Goal: Task Accomplishment & Management: Complete application form

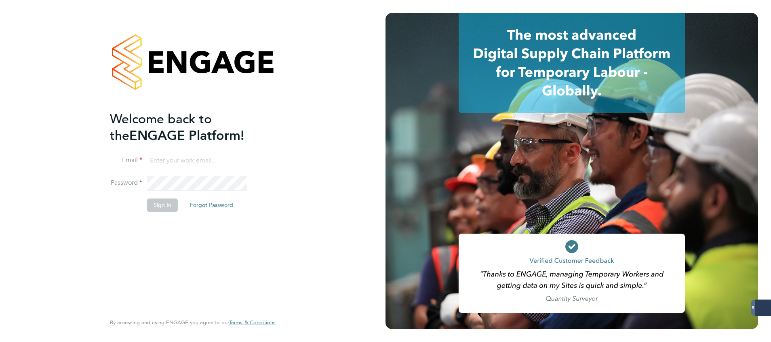
type input "[PERSON_NAME][EMAIL_ADDRESS][PERSON_NAME][DOMAIN_NAME]"
click at [166, 203] on button "Sign In" at bounding box center [162, 204] width 31 height 13
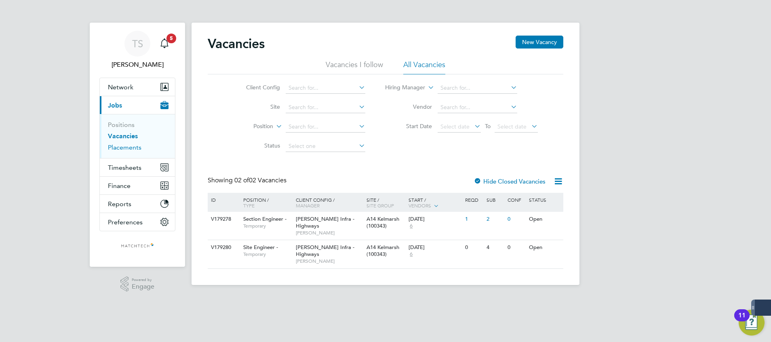
click at [128, 145] on link "Placements" at bounding box center [125, 147] width 34 height 8
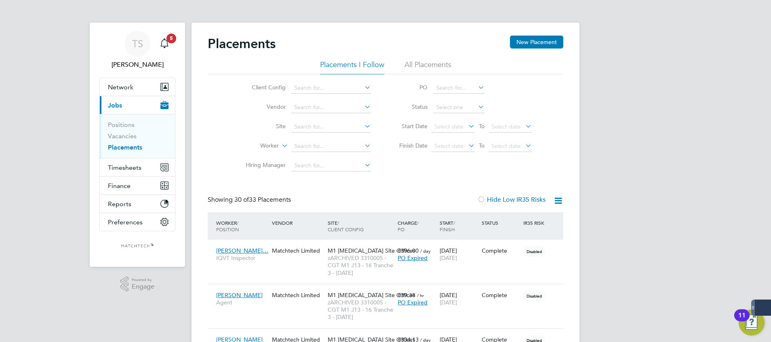
click at [447, 64] on li "All Placements" at bounding box center [427, 67] width 47 height 15
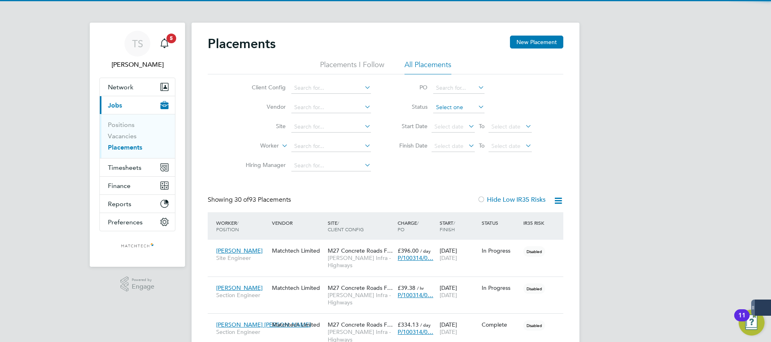
click at [449, 107] on input at bounding box center [458, 107] width 51 height 11
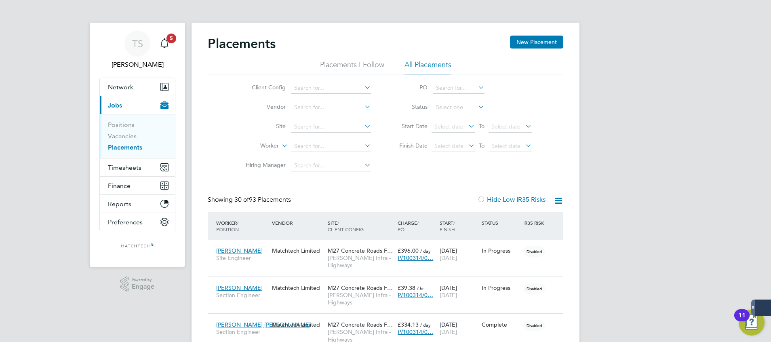
click at [455, 119] on li "Active" at bounding box center [459, 118] width 52 height 11
type input "Active"
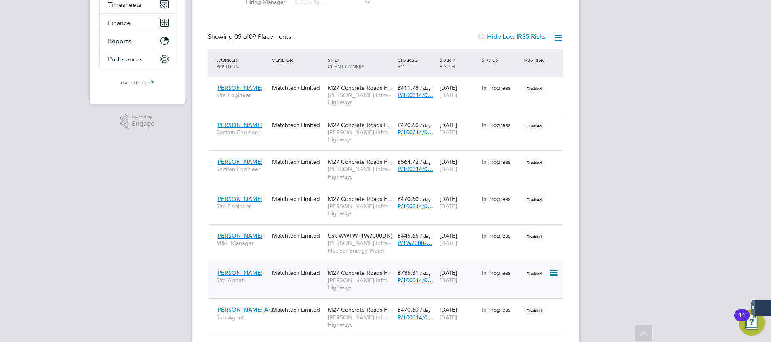
scroll to position [182, 0]
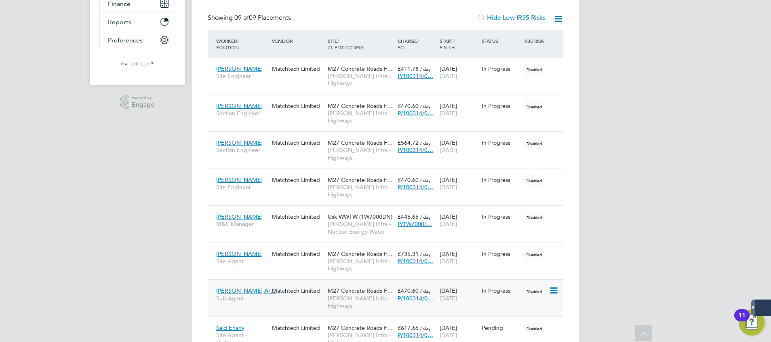
click at [508, 294] on div "In Progress" at bounding box center [501, 290] width 38 height 7
click at [497, 259] on div "In Progress" at bounding box center [501, 253] width 42 height 15
click at [499, 184] on div "In Progress" at bounding box center [501, 179] width 42 height 15
click at [502, 145] on div "In Progress" at bounding box center [501, 142] width 38 height 7
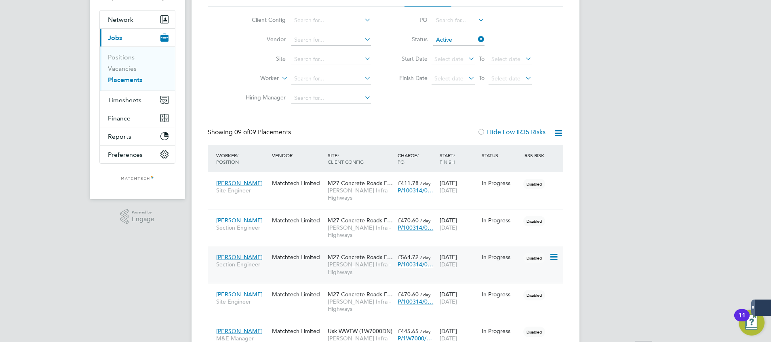
scroll to position [86, 0]
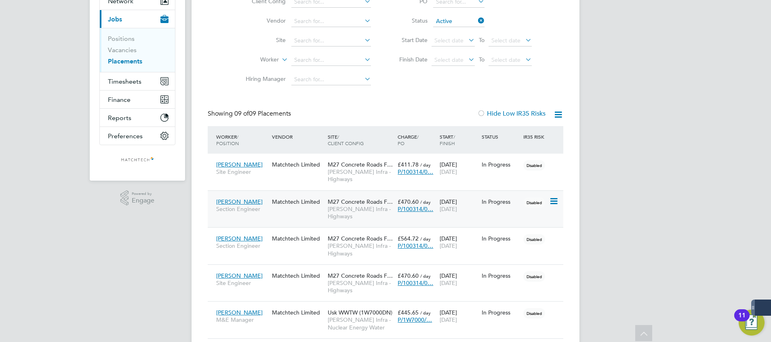
click at [516, 204] on div "In Progress" at bounding box center [501, 201] width 38 height 7
click at [486, 169] on div "In Progress" at bounding box center [501, 164] width 42 height 15
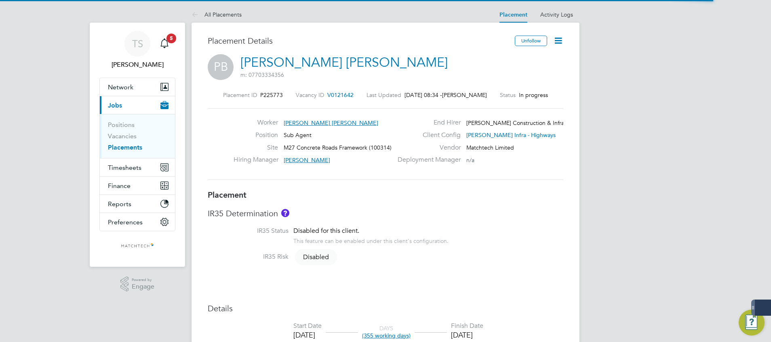
click at [558, 37] on icon at bounding box center [558, 41] width 10 height 10
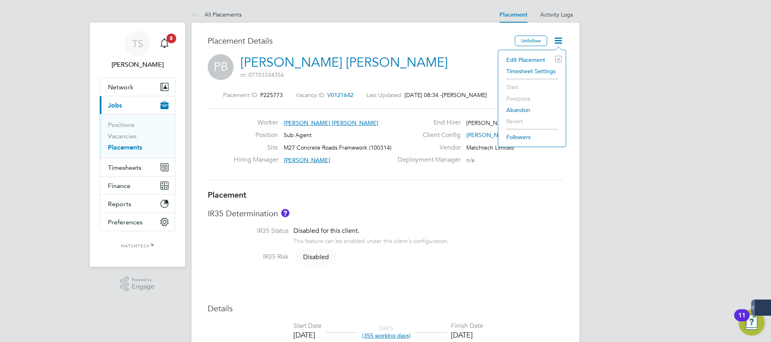
click at [527, 60] on li "Edit Placement e" at bounding box center [531, 59] width 59 height 11
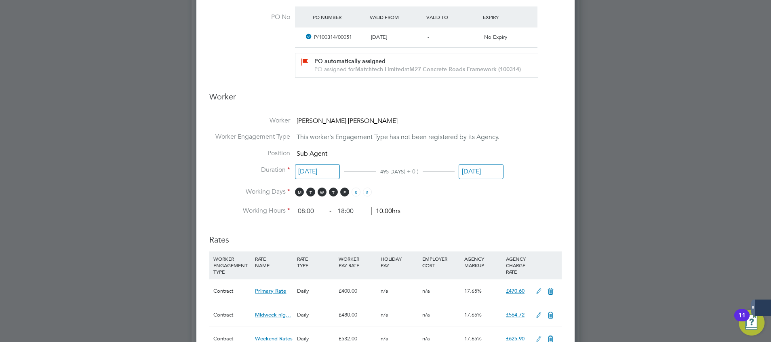
click at [467, 177] on input "[DATE]" at bounding box center [481, 171] width 45 height 15
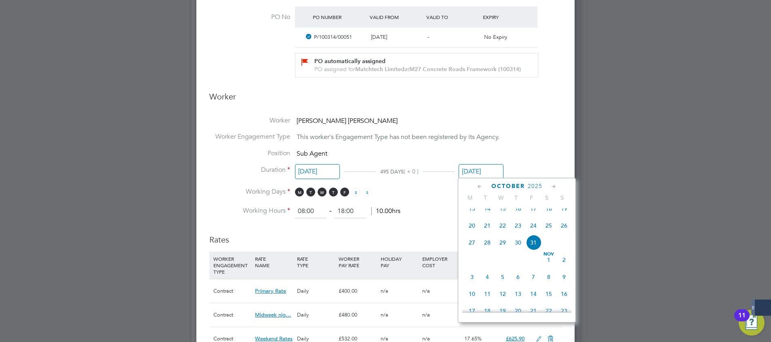
click at [478, 186] on icon at bounding box center [480, 186] width 8 height 9
click at [565, 236] on span "10" at bounding box center [563, 230] width 15 height 15
type input "10 Aug 2025"
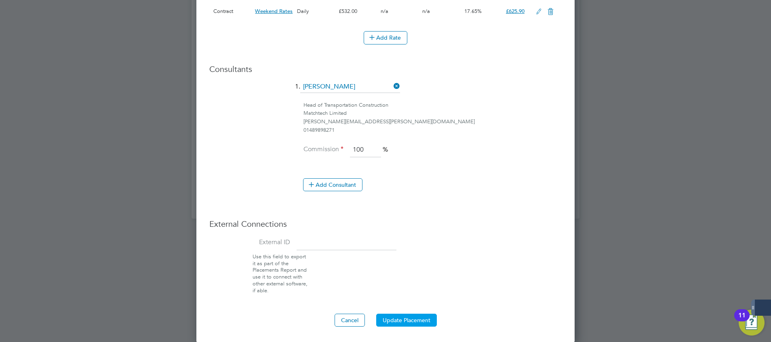
click at [413, 317] on button "Update Placement" at bounding box center [406, 320] width 61 height 13
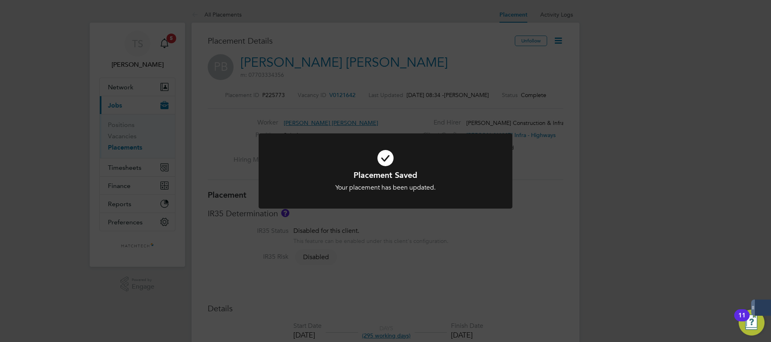
click at [429, 119] on div "Placement Saved Your placement has been updated. Cancel Okay" at bounding box center [385, 171] width 771 height 342
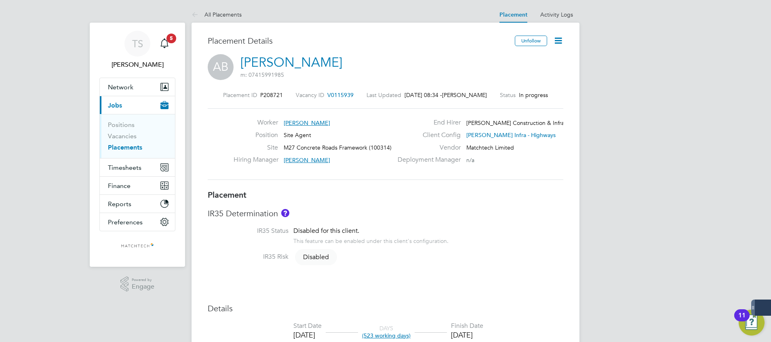
click at [275, 60] on link "[PERSON_NAME]" at bounding box center [291, 63] width 102 height 16
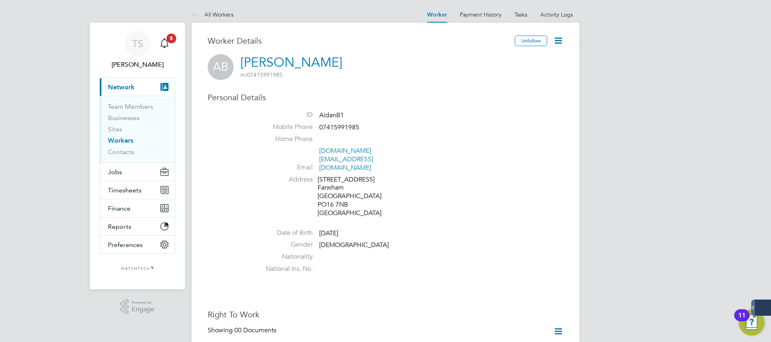
click at [555, 42] on icon at bounding box center [558, 41] width 10 height 10
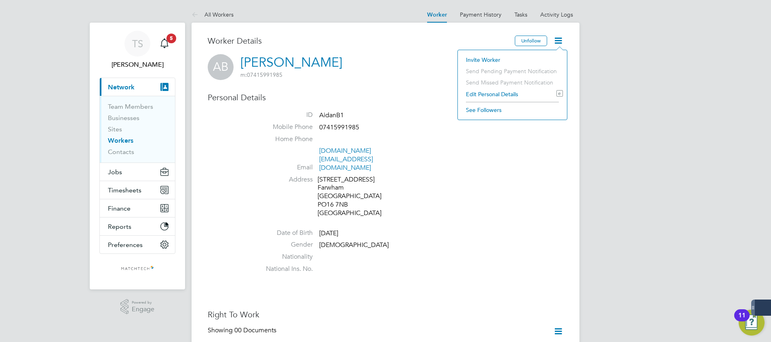
click at [443, 183] on li "Address [STREET_ADDRESS]" at bounding box center [409, 197] width 307 height 44
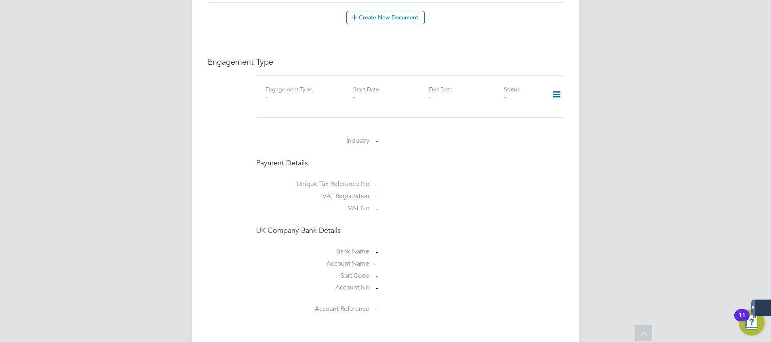
scroll to position [545, 0]
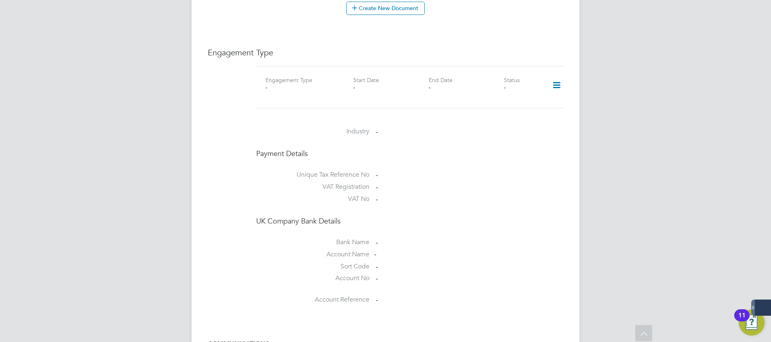
click at [557, 76] on icon at bounding box center [556, 85] width 14 height 19
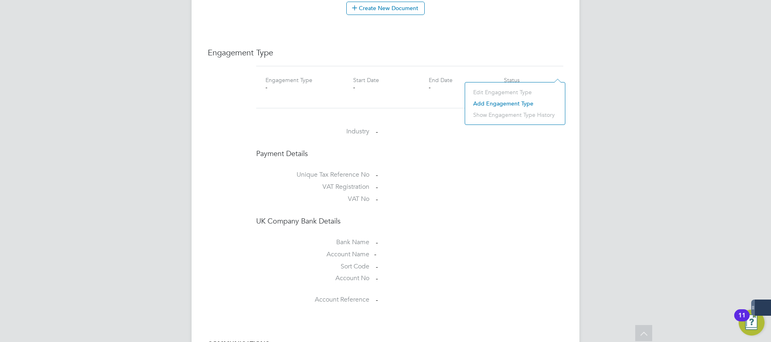
click at [509, 101] on li "Add Engagement Type" at bounding box center [515, 103] width 92 height 11
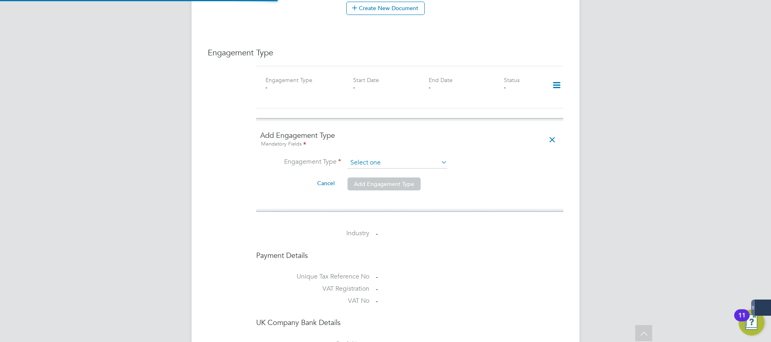
click at [375, 157] on input at bounding box center [397, 162] width 100 height 11
click at [376, 193] on li "Umbrella" at bounding box center [397, 193] width 101 height 12
type input "Umbrella"
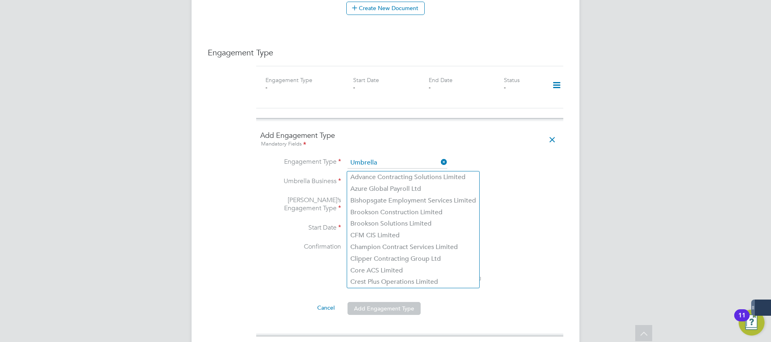
drag, startPoint x: 365, startPoint y: 167, endPoint x: 374, endPoint y: 169, distance: 9.1
click at [367, 177] on input at bounding box center [397, 182] width 100 height 11
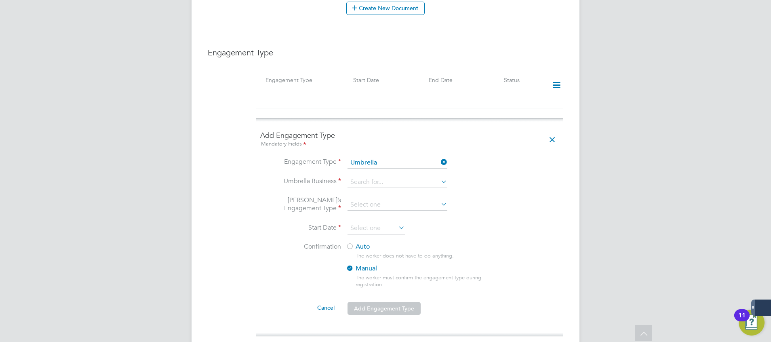
click at [402, 214] on li "Brookson Construction Limited" at bounding box center [413, 212] width 132 height 12
type input "Brookson Construction Limited"
click at [379, 199] on input at bounding box center [397, 204] width 100 height 11
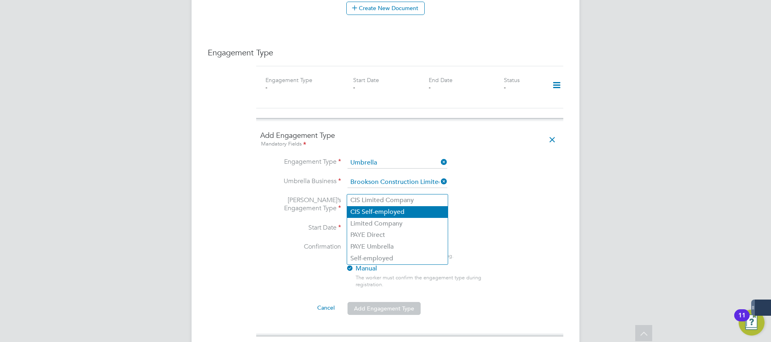
click at [409, 212] on li "CIS Self-employed" at bounding box center [397, 212] width 101 height 12
type input "CIS Self-employed"
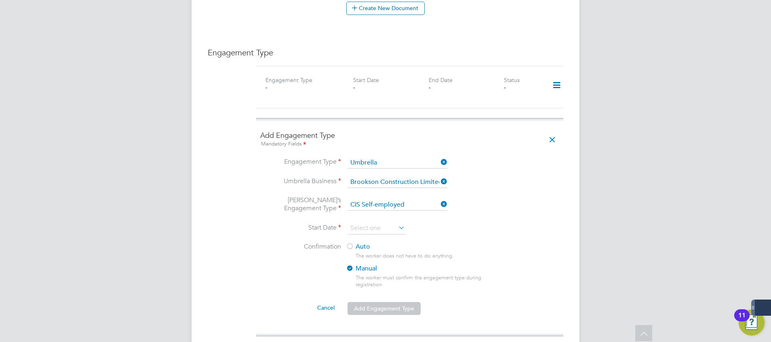
click at [492, 198] on li "Umbrella’s Engagement Type CIS Self-employed" at bounding box center [409, 209] width 299 height 27
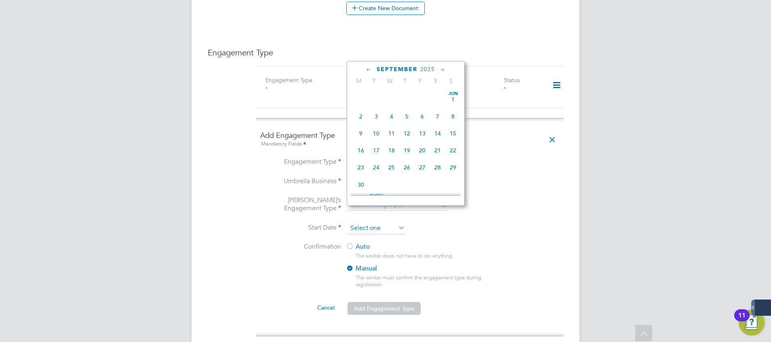
scroll to position [315, 0]
click at [380, 222] on input at bounding box center [375, 228] width 57 height 12
click at [370, 71] on icon at bounding box center [369, 69] width 8 height 9
click at [358, 130] on span "11" at bounding box center [360, 128] width 15 height 15
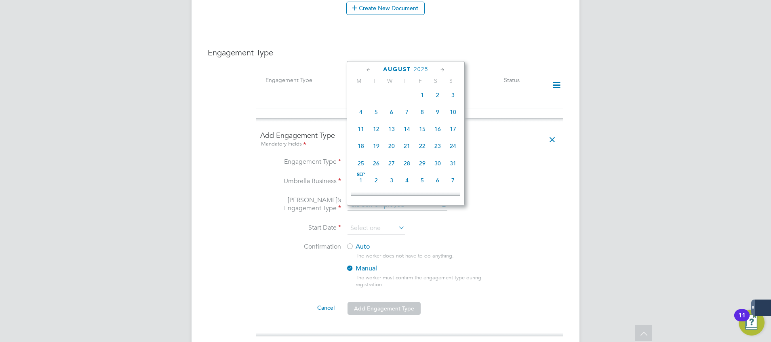
type input "11 Aug 2025"
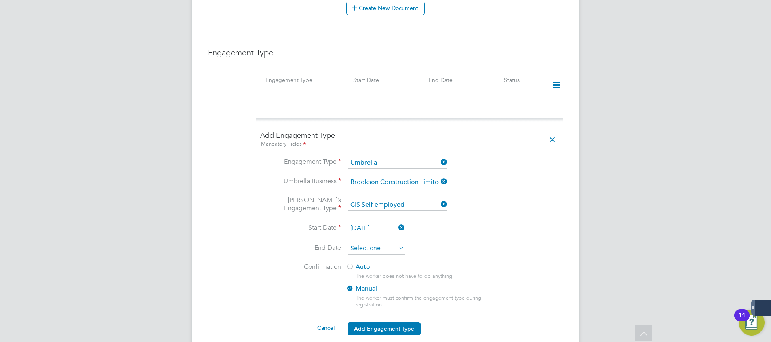
click at [367, 242] on input at bounding box center [375, 248] width 57 height 12
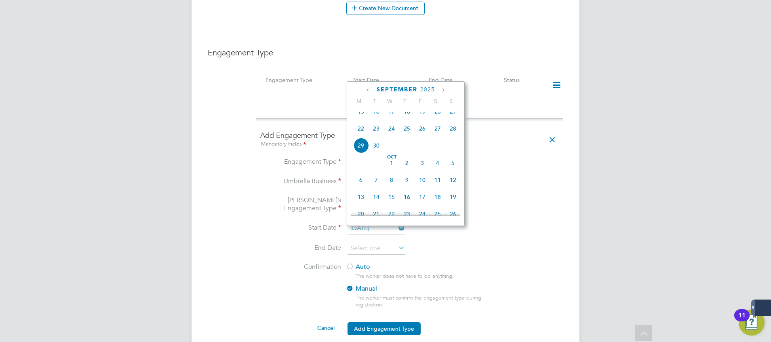
click at [442, 90] on icon at bounding box center [443, 90] width 8 height 9
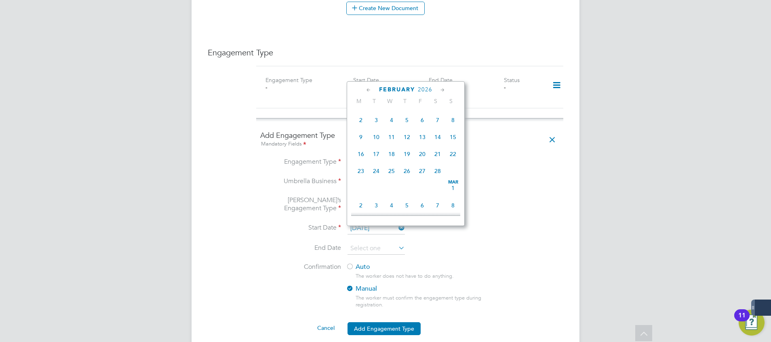
click at [442, 90] on icon at bounding box center [443, 90] width 8 height 9
click at [391, 126] on span "4" at bounding box center [391, 117] width 15 height 15
type input "[DATE]"
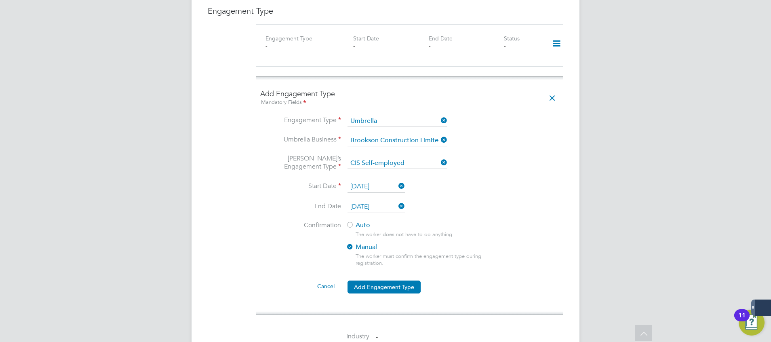
scroll to position [606, 0]
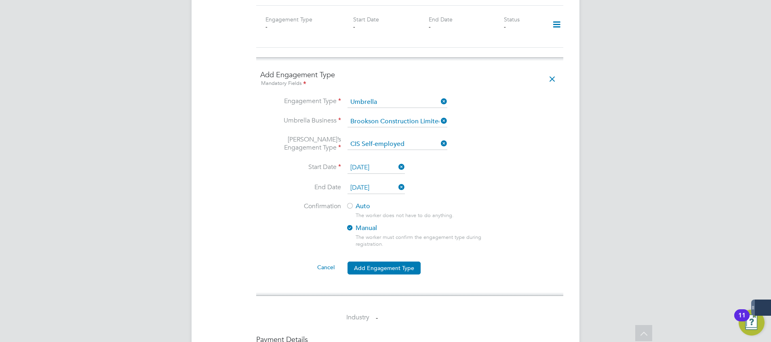
click at [352, 202] on div at bounding box center [350, 206] width 8 height 8
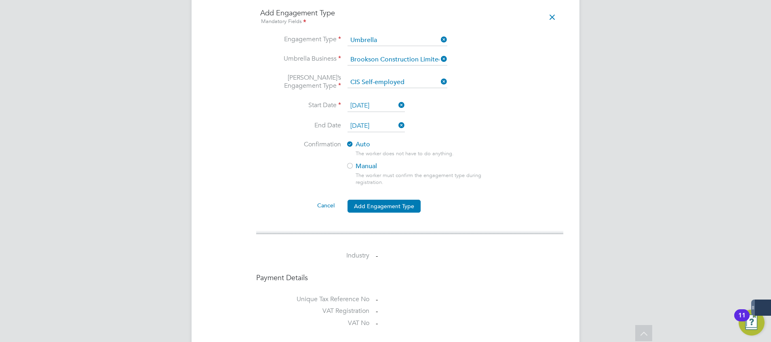
scroll to position [727, 0]
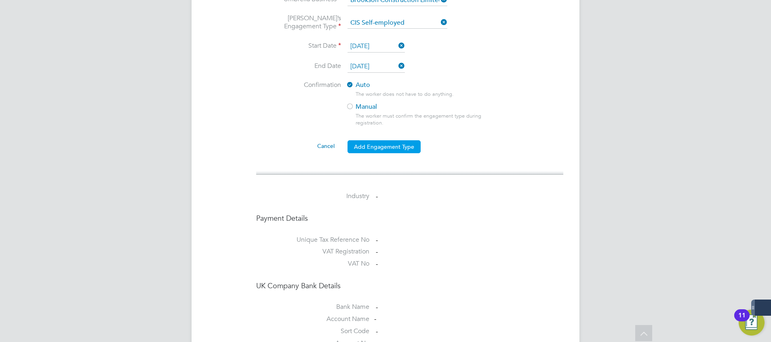
click at [399, 140] on button "Add Engagement Type" at bounding box center [383, 146] width 73 height 13
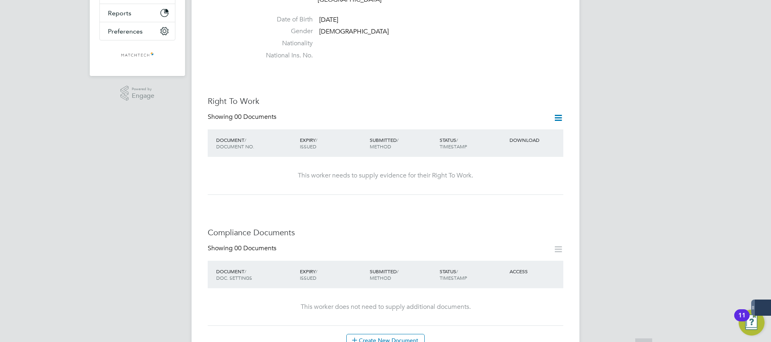
scroll to position [485, 0]
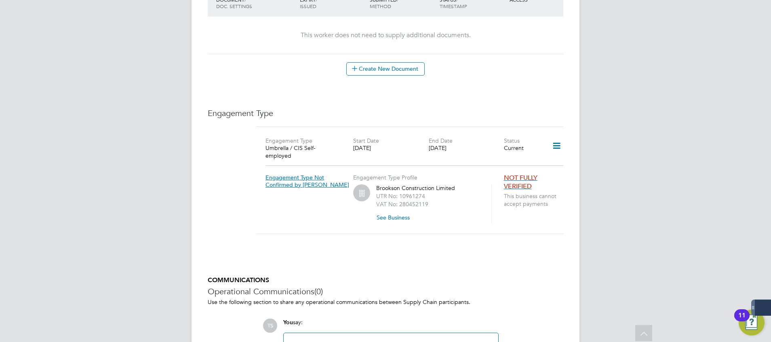
click at [515, 174] on span "NOT FULLY VERIFIED" at bounding box center [521, 182] width 34 height 17
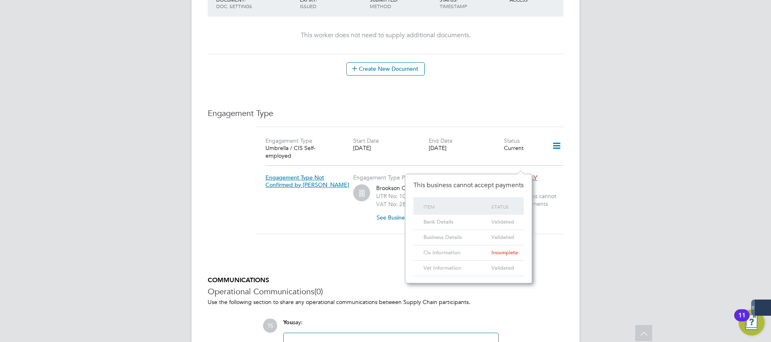
scroll to position [17, 29]
click at [552, 137] on icon at bounding box center [556, 146] width 14 height 19
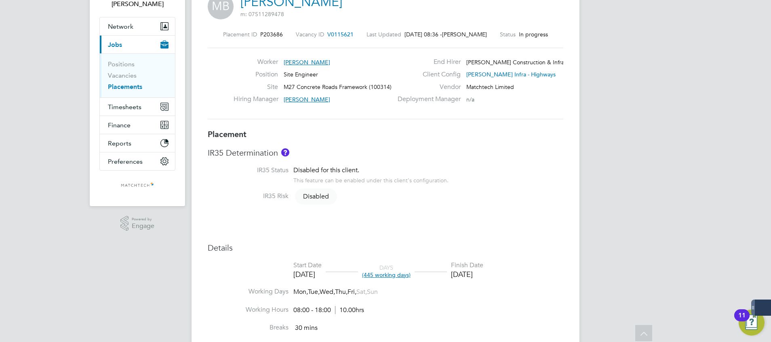
click at [309, 9] on h2 "Michal Balanda m: 07511289478" at bounding box center [291, 6] width 102 height 24
click at [309, 8] on link "[PERSON_NAME]" at bounding box center [291, 2] width 102 height 16
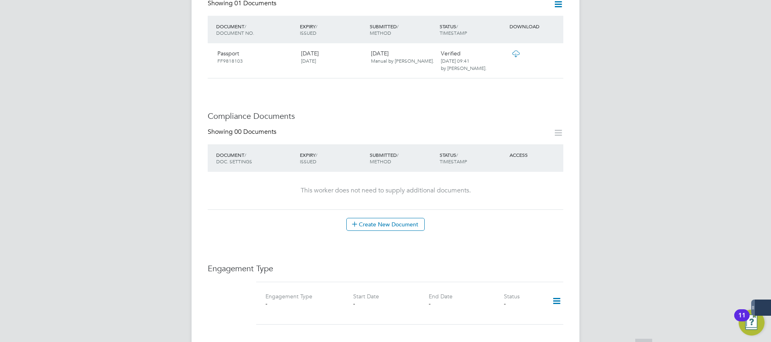
scroll to position [364, 0]
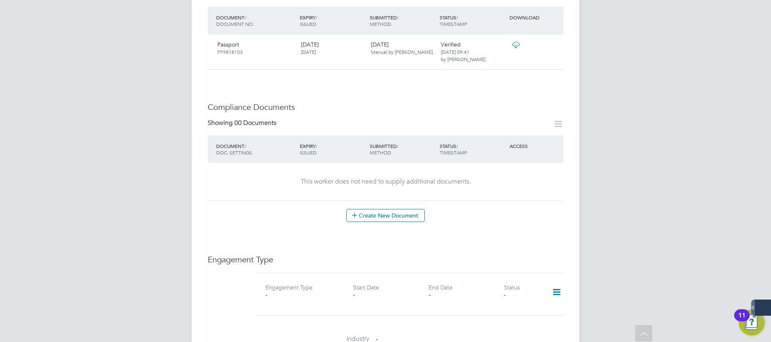
click at [550, 283] on icon at bounding box center [556, 292] width 14 height 19
click at [491, 311] on li "Add Engagement Type" at bounding box center [515, 310] width 92 height 11
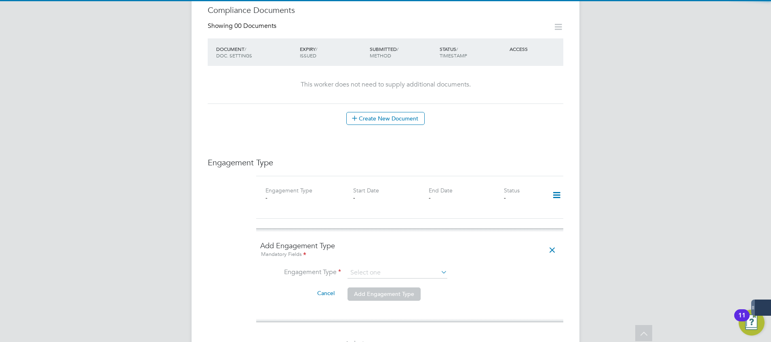
scroll to position [545, 0]
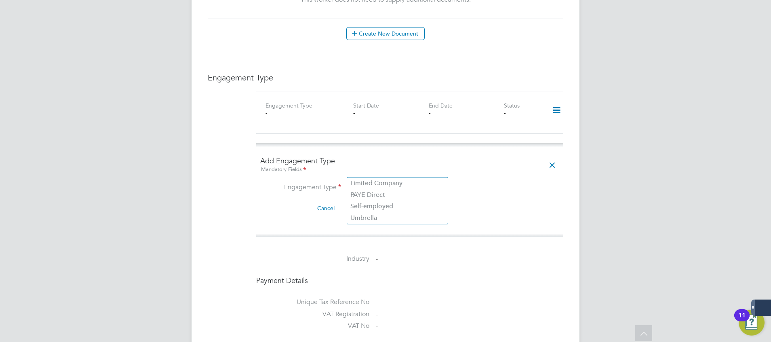
click at [373, 182] on input at bounding box center [397, 187] width 100 height 11
click at [367, 215] on li "Umbrella" at bounding box center [397, 218] width 101 height 12
type input "Umbrella"
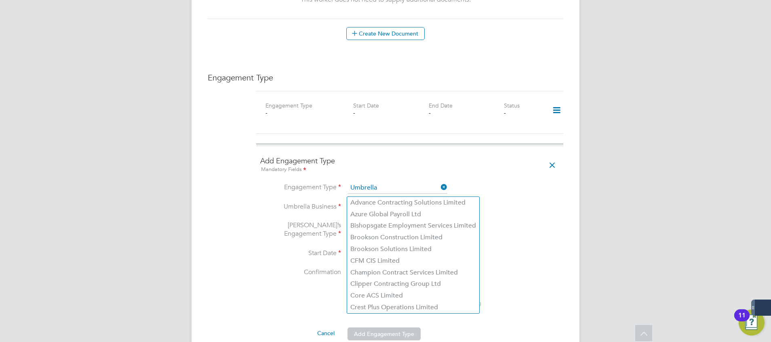
click at [376, 202] on input at bounding box center [397, 207] width 100 height 11
click at [374, 232] on li "Brookson Construction Limited" at bounding box center [413, 238] width 132 height 12
type input "Brookson Construction Limited"
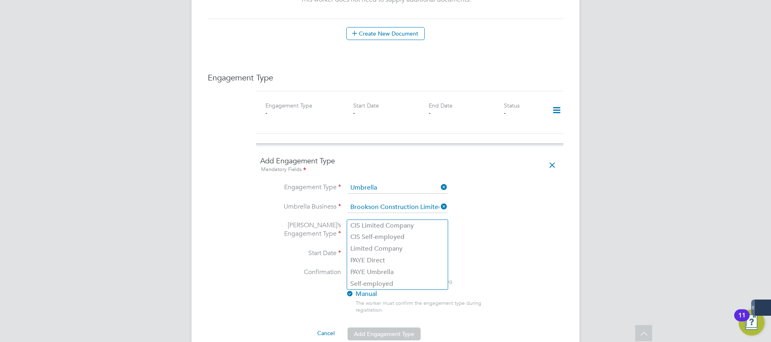
click at [368, 225] on input at bounding box center [397, 230] width 100 height 11
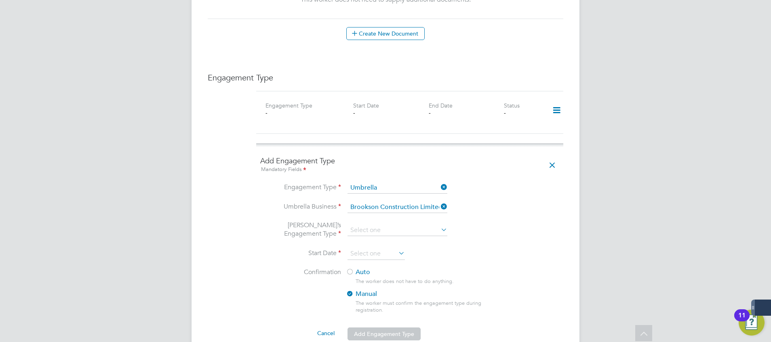
click at [370, 237] on li "CIS Self-employed" at bounding box center [397, 237] width 101 height 12
type input "CIS Self-employed"
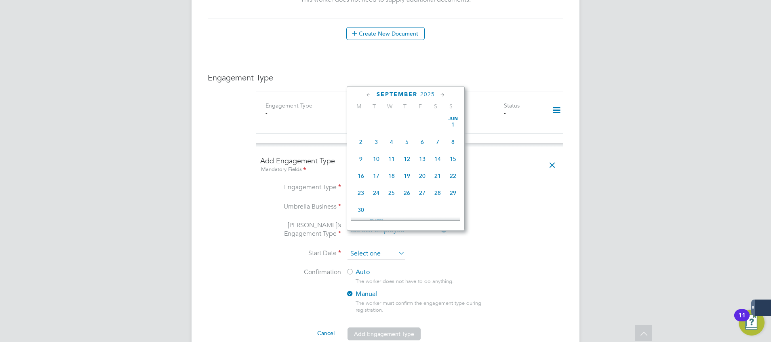
scroll to position [315, 0]
click at [370, 248] on input at bounding box center [375, 254] width 57 height 12
click at [368, 93] on icon at bounding box center [369, 95] width 8 height 9
click at [362, 156] on span "11" at bounding box center [360, 154] width 15 height 15
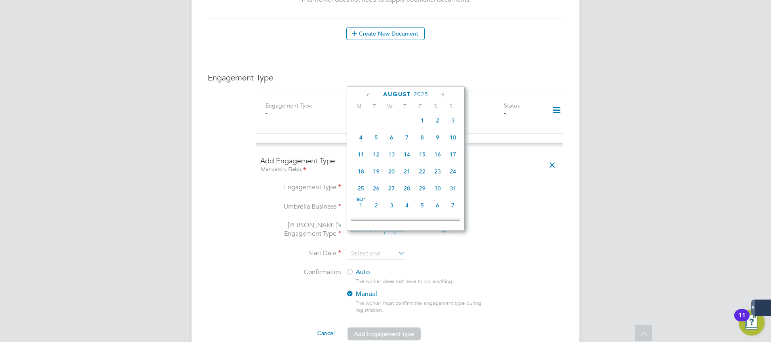
type input "11 Aug 2025"
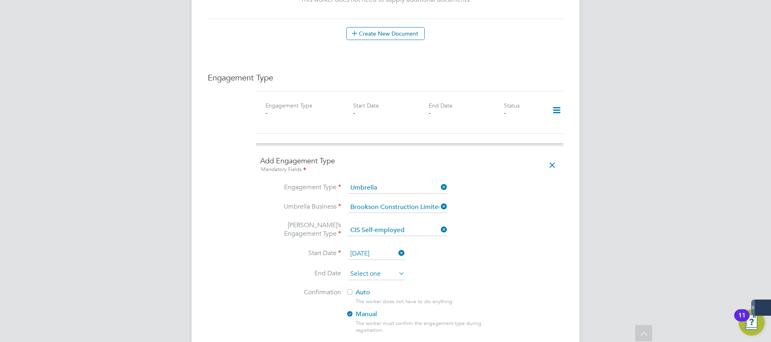
scroll to position [315, 0]
drag, startPoint x: 381, startPoint y: 255, endPoint x: 377, endPoint y: 261, distance: 6.7
click at [377, 268] on input at bounding box center [375, 274] width 57 height 12
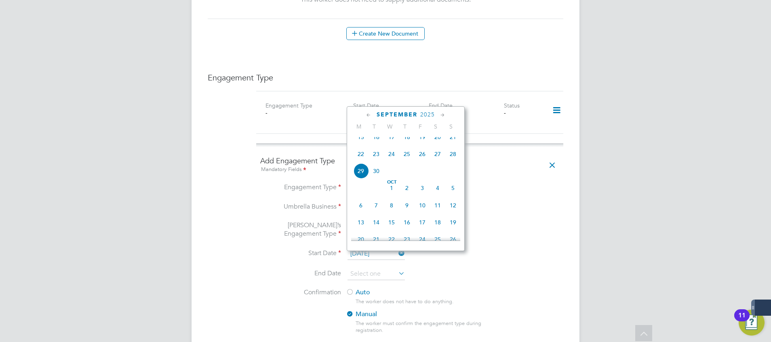
click at [444, 114] on icon at bounding box center [443, 115] width 8 height 9
click at [444, 115] on icon at bounding box center [443, 115] width 8 height 9
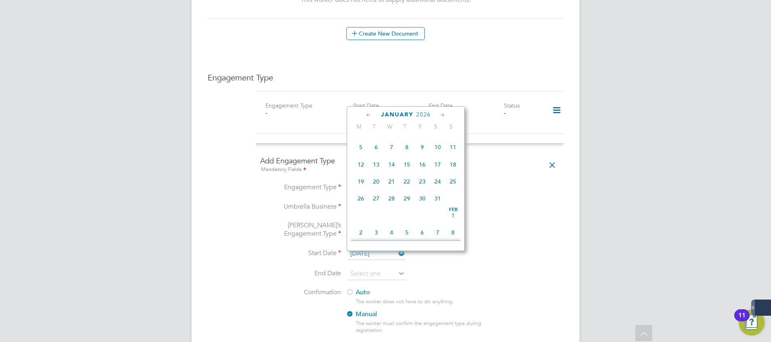
click at [444, 115] on icon at bounding box center [443, 115] width 8 height 9
click at [368, 116] on icon at bounding box center [369, 115] width 8 height 9
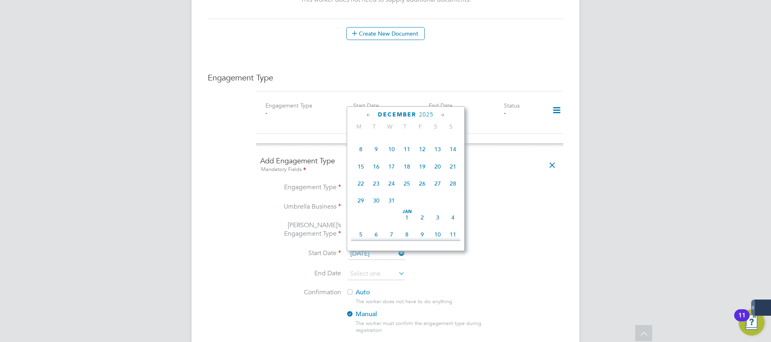
click at [368, 116] on icon at bounding box center [369, 115] width 8 height 9
click at [419, 212] on span "31" at bounding box center [422, 204] width 15 height 15
type input "[DATE]"
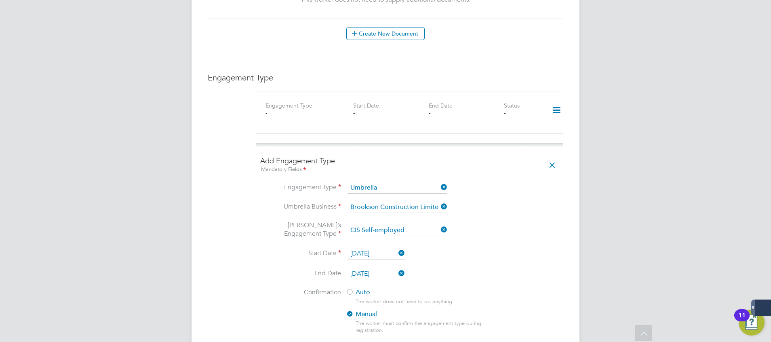
click at [516, 221] on li "Umbrella’s Engagement Type CIS Self-employed" at bounding box center [409, 234] width 299 height 27
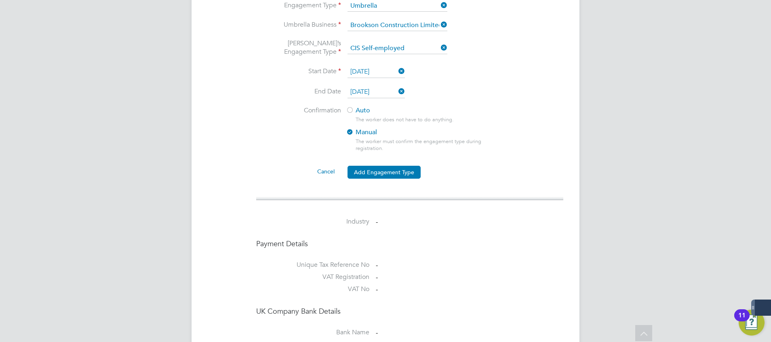
click at [351, 107] on div at bounding box center [350, 111] width 8 height 8
click at [399, 166] on button "Add Engagement Type" at bounding box center [383, 172] width 73 height 13
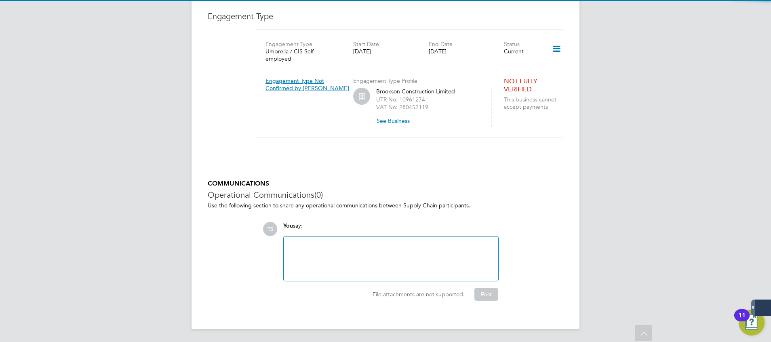
scroll to position [585, 0]
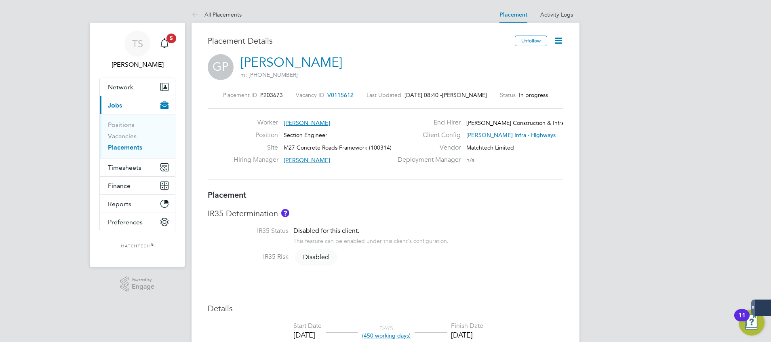
click at [279, 64] on link "[PERSON_NAME]" at bounding box center [291, 63] width 102 height 16
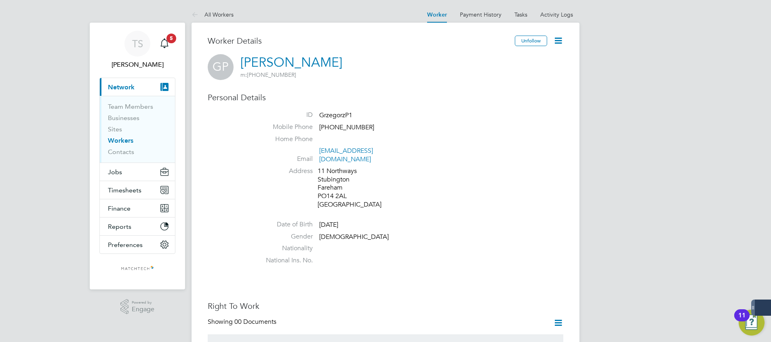
click at [558, 39] on icon at bounding box center [558, 41] width 10 height 10
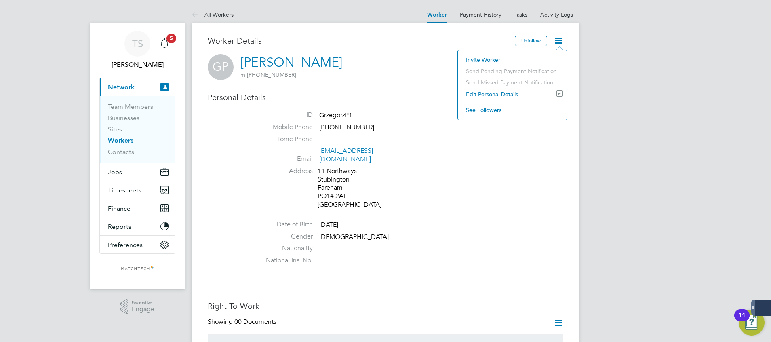
click at [476, 148] on li "Email gp.eng@onet.eu" at bounding box center [409, 157] width 307 height 20
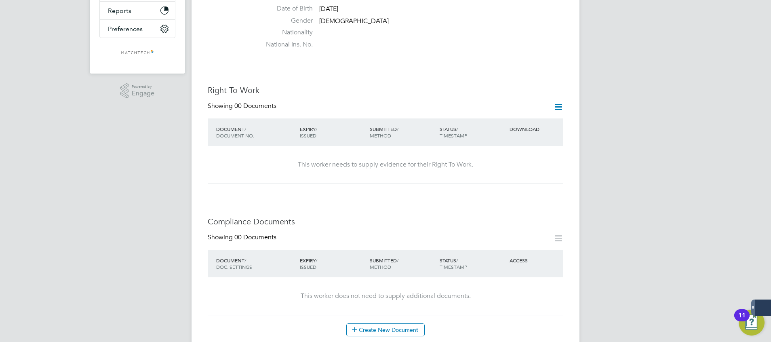
scroll to position [364, 0]
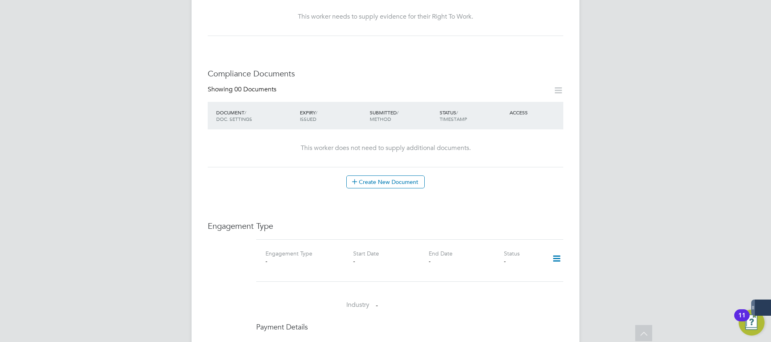
click at [554, 249] on icon at bounding box center [556, 258] width 14 height 19
click at [508, 284] on li "Add Engagement Type" at bounding box center [515, 285] width 92 height 11
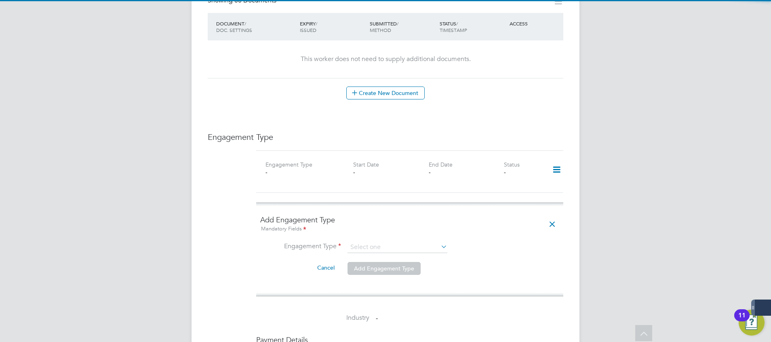
scroll to position [545, 0]
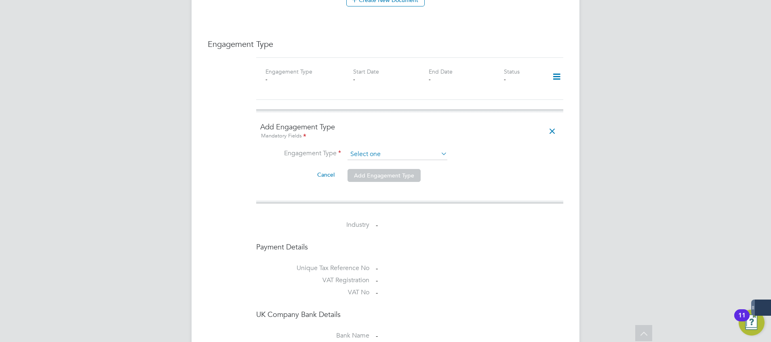
click at [367, 149] on input at bounding box center [397, 154] width 100 height 11
click at [380, 192] on li "Umbrella" at bounding box center [397, 193] width 101 height 12
type input "Umbrella"
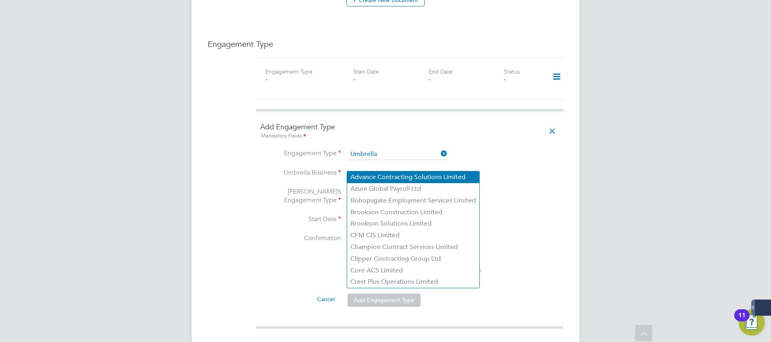
drag, startPoint x: 374, startPoint y: 164, endPoint x: 373, endPoint y: 175, distance: 10.6
click at [374, 168] on input at bounding box center [397, 173] width 100 height 11
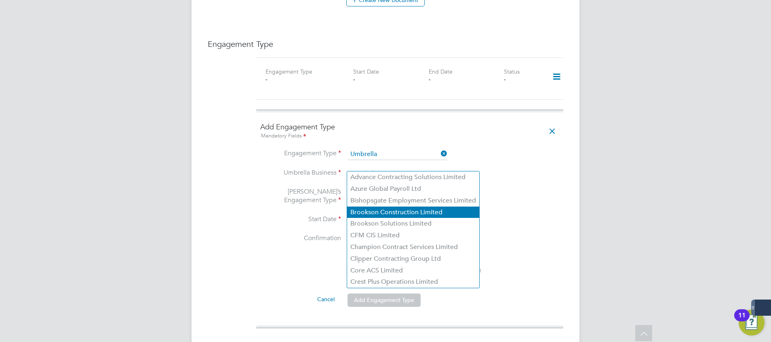
click at [380, 212] on li "Brookson Construction Limited" at bounding box center [413, 212] width 132 height 12
type input "Brookson Construction Limited"
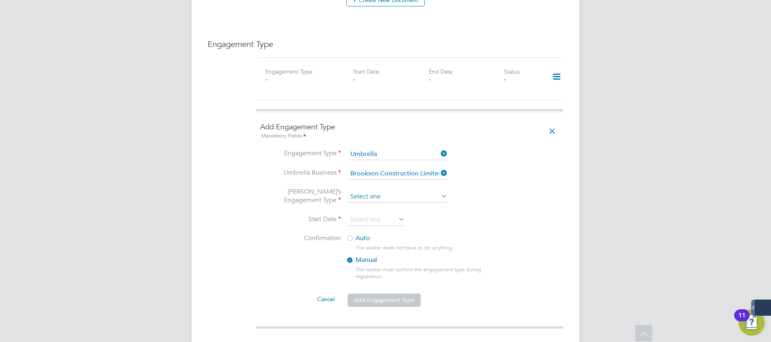
click at [366, 192] on input at bounding box center [397, 196] width 100 height 11
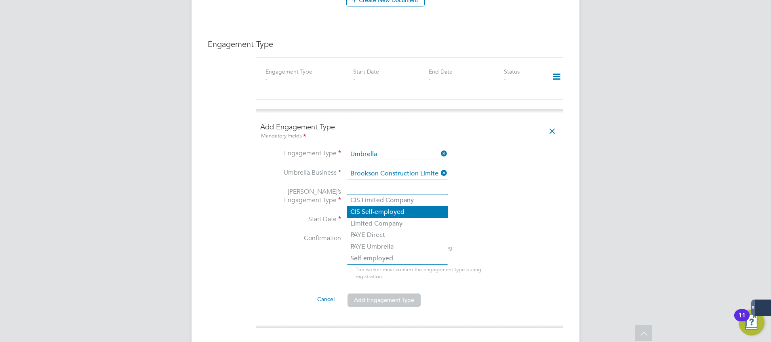
click at [379, 217] on li "CIS Self-employed" at bounding box center [397, 212] width 101 height 12
type input "CIS Self-employed"
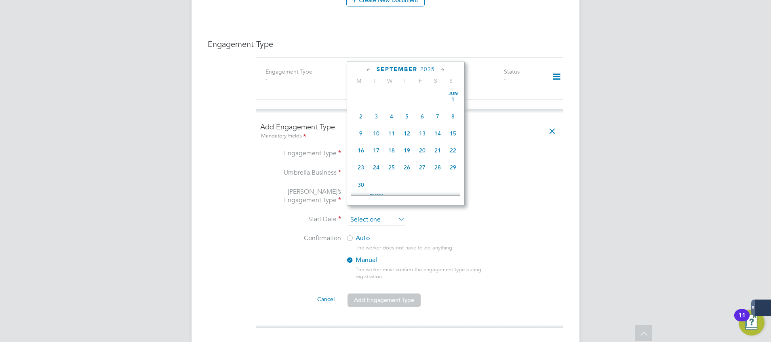
scroll to position [315, 0]
click at [374, 214] on input at bounding box center [375, 220] width 57 height 12
click at [370, 66] on icon at bounding box center [369, 69] width 8 height 9
click at [363, 135] on span "11" at bounding box center [360, 128] width 15 height 15
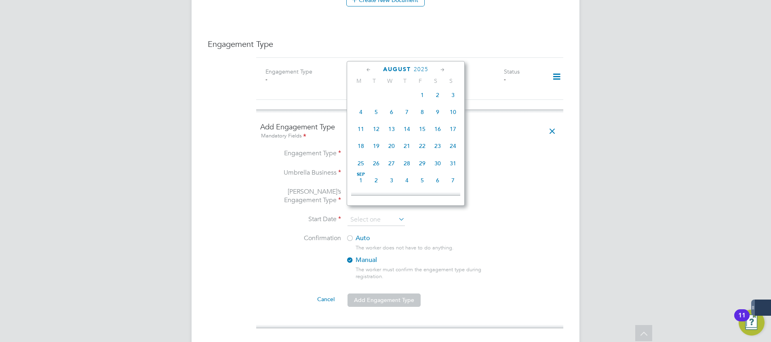
type input "[DATE]"
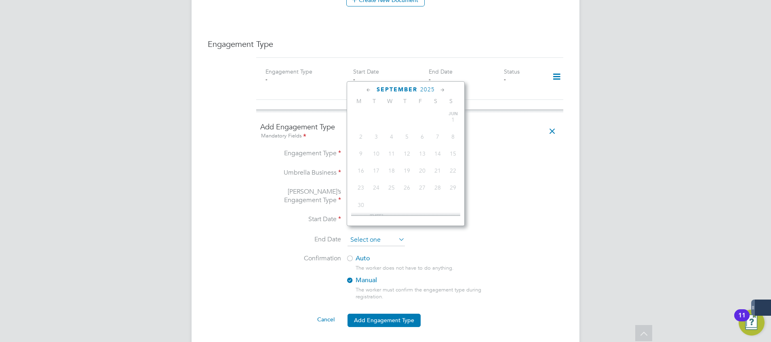
click at [383, 235] on input at bounding box center [375, 240] width 57 height 12
drag, startPoint x: 447, startPoint y: 90, endPoint x: 442, endPoint y: 90, distance: 4.9
click at [446, 90] on div "September 2025" at bounding box center [405, 90] width 109 height 8
click at [368, 91] on icon at bounding box center [369, 90] width 8 height 9
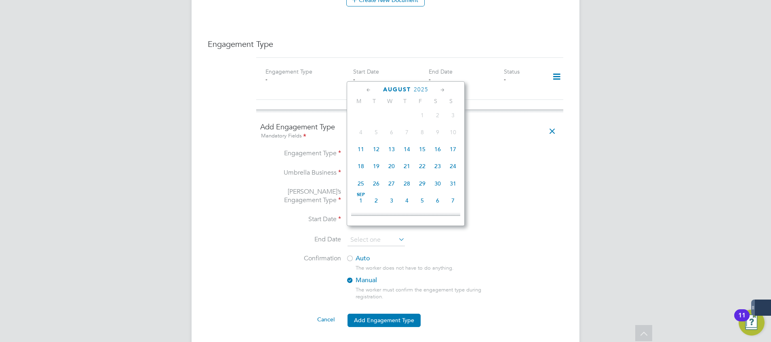
click at [444, 87] on icon at bounding box center [443, 90] width 8 height 9
click at [425, 187] on span "31" at bounding box center [422, 178] width 15 height 15
type input "[DATE]"
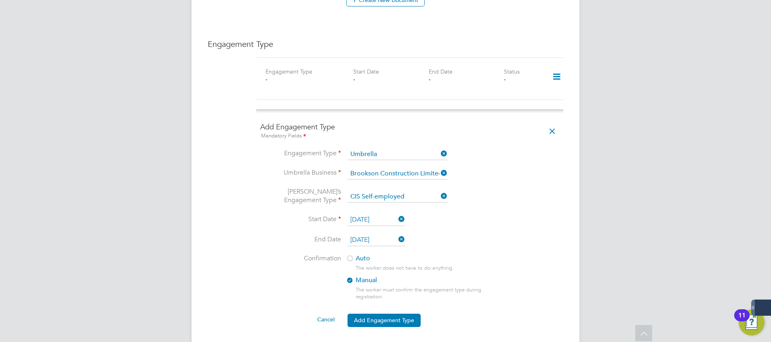
click at [516, 214] on li "Start Date 11 Aug 2025" at bounding box center [409, 224] width 299 height 20
click at [358, 255] on div "Auto The worker does not have to do anything. Manual The worker must confirm th…" at bounding box center [422, 279] width 152 height 51
click at [347, 254] on li "Confirmation Auto The worker does not have to do anything. Manual The worker mu…" at bounding box center [409, 283] width 299 height 59
click at [347, 255] on div at bounding box center [350, 259] width 8 height 8
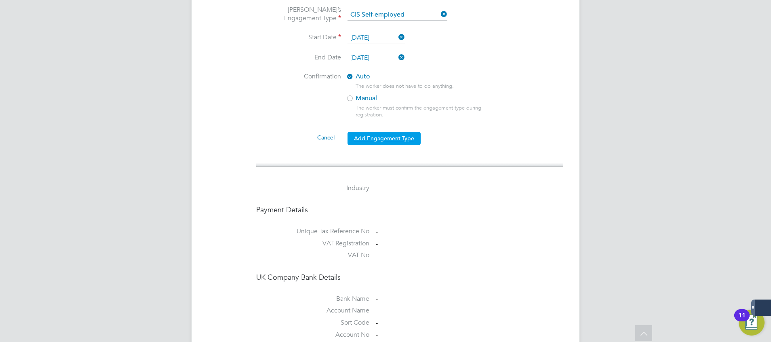
click at [403, 133] on button "Add Engagement Type" at bounding box center [383, 138] width 73 height 13
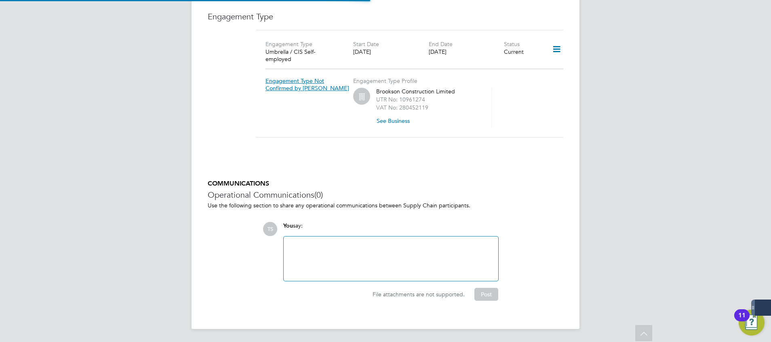
scroll to position [560, 0]
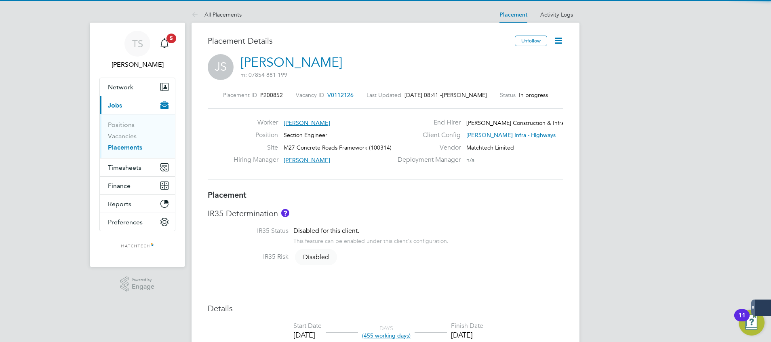
click at [557, 36] on icon at bounding box center [558, 41] width 10 height 10
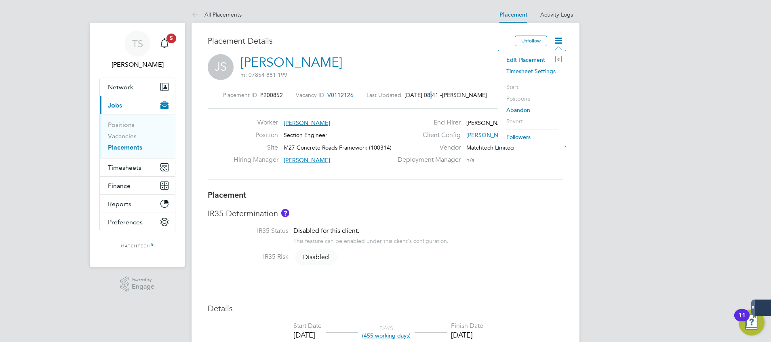
drag, startPoint x: 426, startPoint y: 88, endPoint x: 421, endPoint y: 88, distance: 5.7
click at [422, 88] on div "Placement ID P200852 Vacancy ID V0112126 Last Updated 29 Sep 2025, 08:41 - Tim …" at bounding box center [386, 136] width 356 height 108
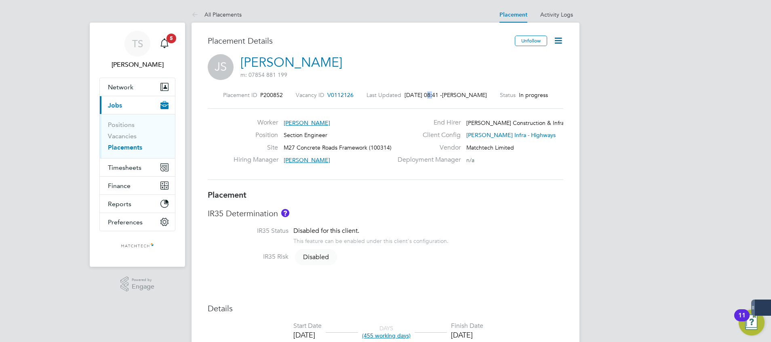
drag, startPoint x: 421, startPoint y: 88, endPoint x: 278, endPoint y: 60, distance: 145.7
click at [278, 60] on link "[PERSON_NAME]" at bounding box center [291, 63] width 102 height 16
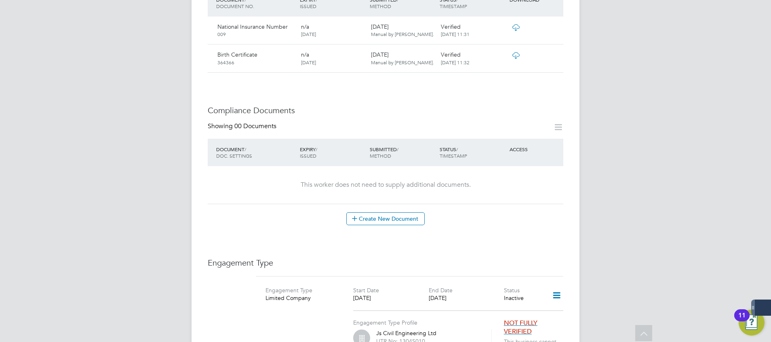
scroll to position [485, 0]
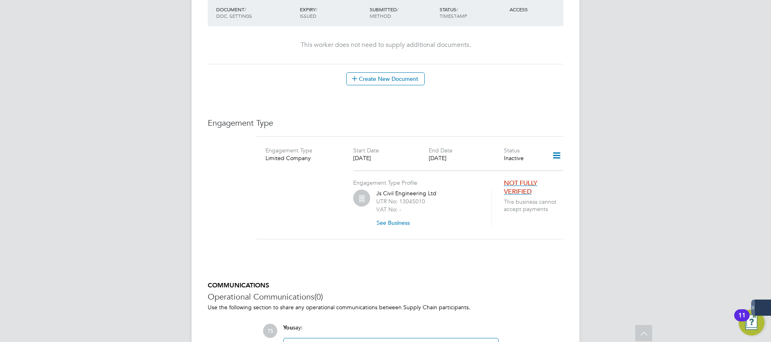
click at [555, 148] on icon at bounding box center [556, 155] width 14 height 19
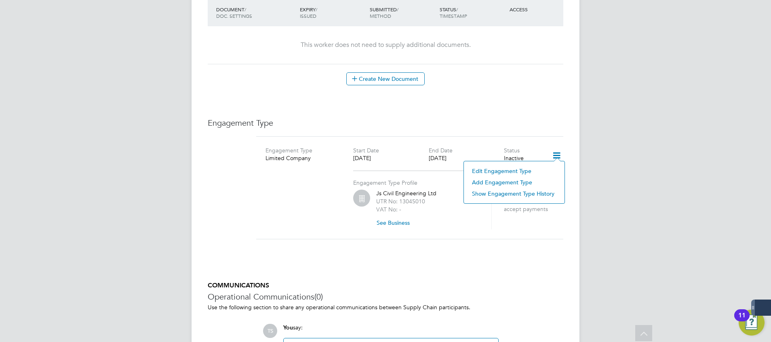
click at [495, 169] on li "Edit Engagement Type" at bounding box center [514, 170] width 93 height 11
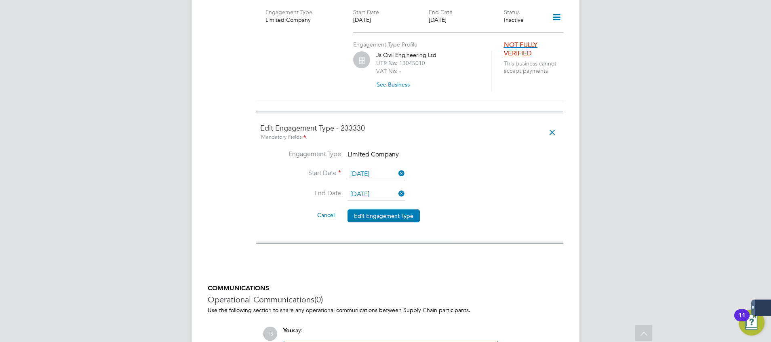
scroll to position [667, 0]
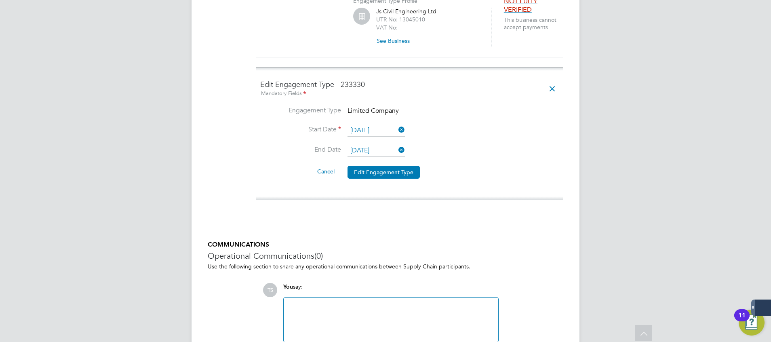
click at [401, 106] on li "Engagement Type Limited Company" at bounding box center [409, 115] width 299 height 18
drag, startPoint x: 400, startPoint y: 104, endPoint x: 442, endPoint y: 97, distance: 42.7
click at [400, 106] on li "Engagement Type Limited Company" at bounding box center [409, 115] width 299 height 18
click at [554, 80] on icon at bounding box center [552, 89] width 14 height 19
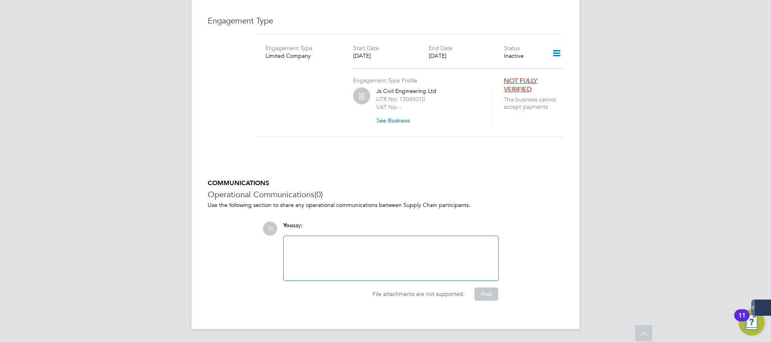
scroll to position [578, 0]
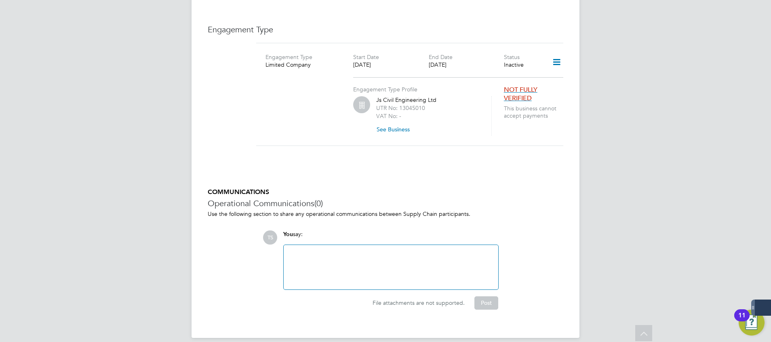
click at [558, 58] on icon at bounding box center [556, 62] width 14 height 19
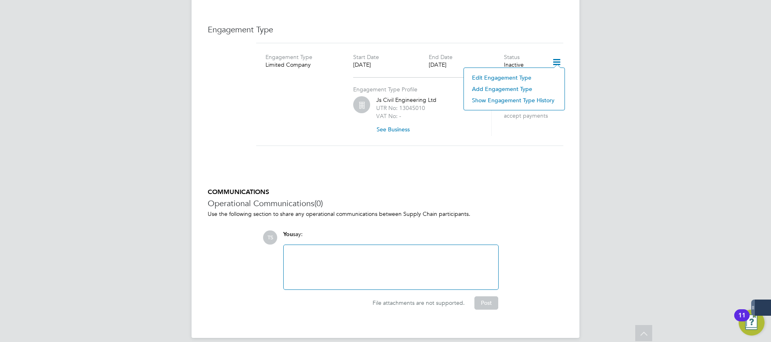
click at [509, 89] on li "Add Engagement Type" at bounding box center [514, 88] width 93 height 11
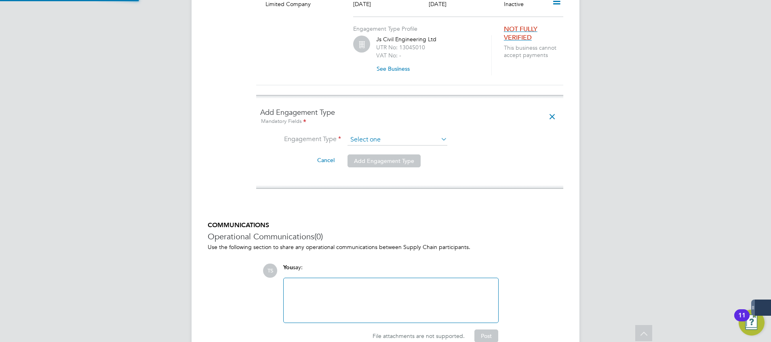
scroll to position [667, 0]
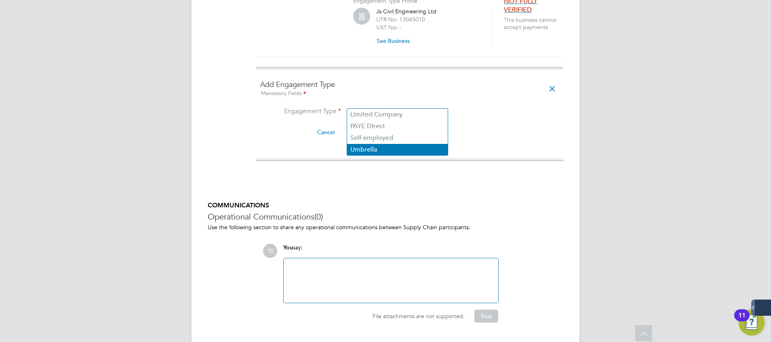
click at [367, 145] on li "Umbrella" at bounding box center [397, 150] width 101 height 12
type input "Umbrella"
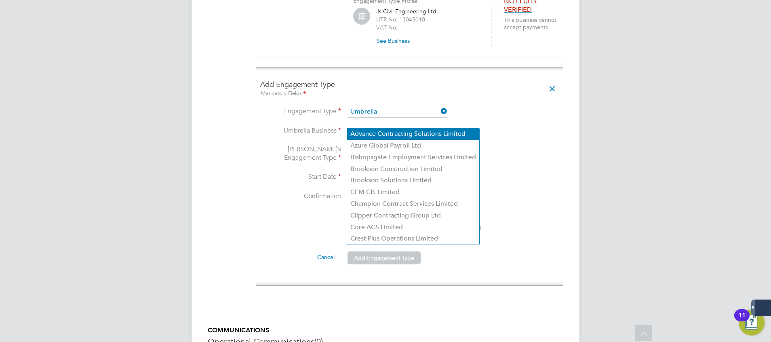
drag, startPoint x: 366, startPoint y: 124, endPoint x: 371, endPoint y: 129, distance: 6.6
click at [366, 126] on input at bounding box center [397, 131] width 100 height 11
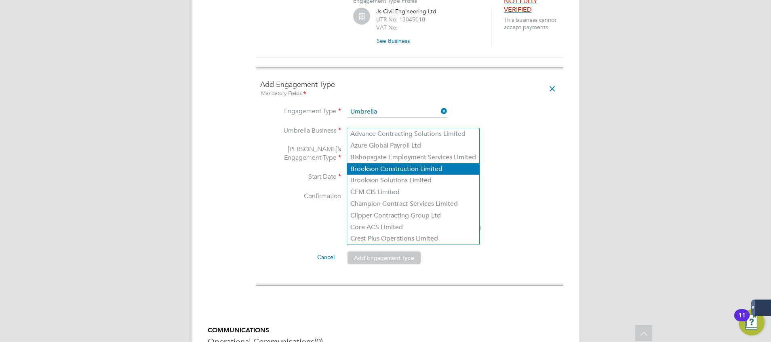
click at [379, 169] on li "Brookson Construction Limited" at bounding box center [413, 169] width 132 height 12
type input "Brookson Construction Limited"
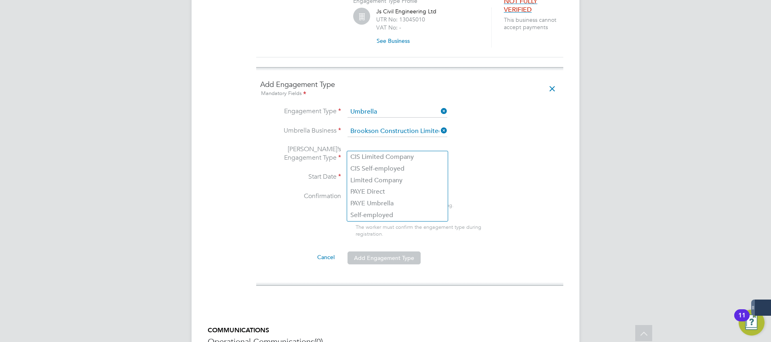
click at [377, 149] on input at bounding box center [397, 154] width 100 height 11
click at [378, 167] on li "CIS Self-employed" at bounding box center [397, 169] width 101 height 12
type input "CIS Self-employed"
click at [375, 172] on input at bounding box center [375, 178] width 57 height 12
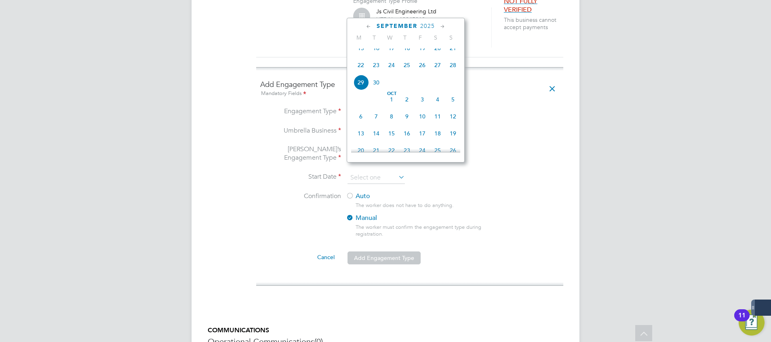
click at [367, 29] on icon at bounding box center [369, 26] width 8 height 9
click at [361, 93] on span "11" at bounding box center [360, 85] width 15 height 15
type input "11 Aug 2025"
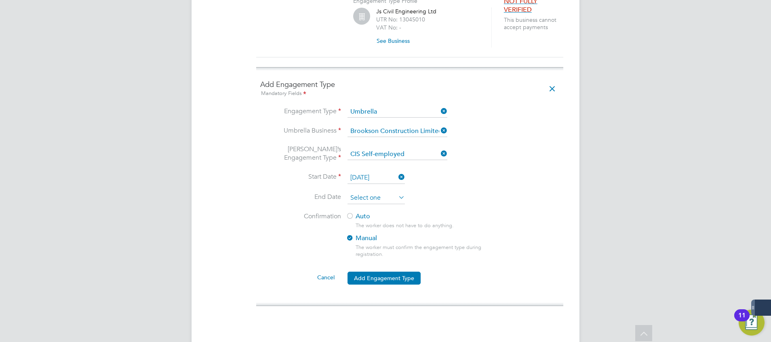
drag, startPoint x: 360, startPoint y: 184, endPoint x: 362, endPoint y: 188, distance: 4.7
click at [361, 192] on input at bounding box center [375, 198] width 57 height 12
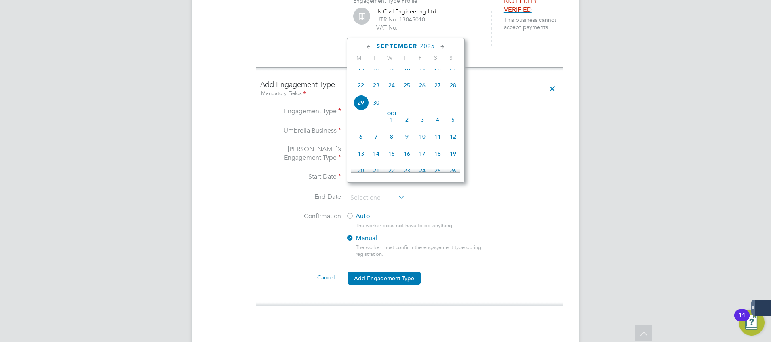
click at [442, 52] on div "September 2025 M T W T F S S Jun 1 2 3 4 5 6 7 8 9 10 11 12 13 14 15 16 17 18 1…" at bounding box center [406, 110] width 118 height 145
click at [443, 46] on icon at bounding box center [443, 46] width 8 height 9
click at [423, 143] on span "31" at bounding box center [422, 135] width 15 height 15
type input "[DATE]"
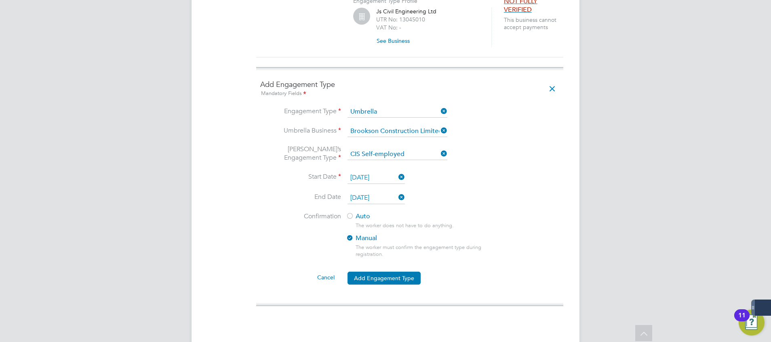
drag, startPoint x: 500, startPoint y: 189, endPoint x: 462, endPoint y: 196, distance: 38.9
click at [497, 192] on li "End Date 31 Oct 2025" at bounding box center [409, 202] width 299 height 20
click at [353, 213] on div at bounding box center [350, 217] width 8 height 8
drag, startPoint x: 387, startPoint y: 271, endPoint x: 392, endPoint y: 270, distance: 4.5
click at [387, 272] on button "Add Engagement Type" at bounding box center [383, 278] width 73 height 13
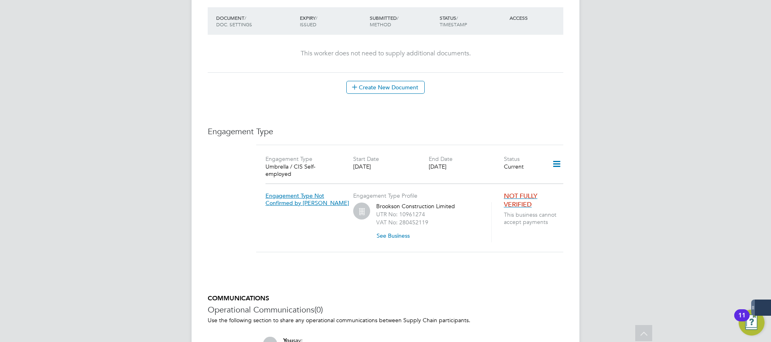
scroll to position [396, 0]
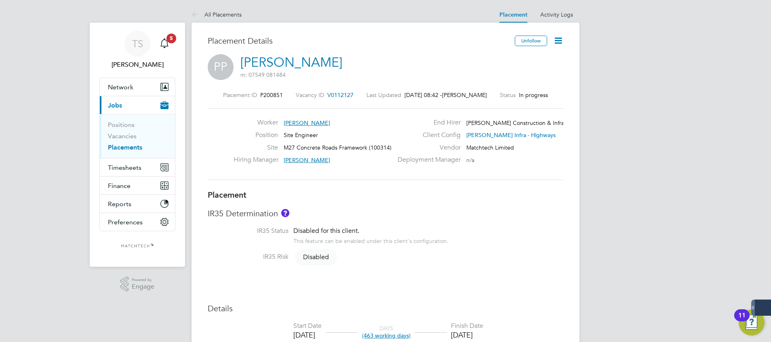
click at [555, 37] on icon at bounding box center [558, 41] width 10 height 10
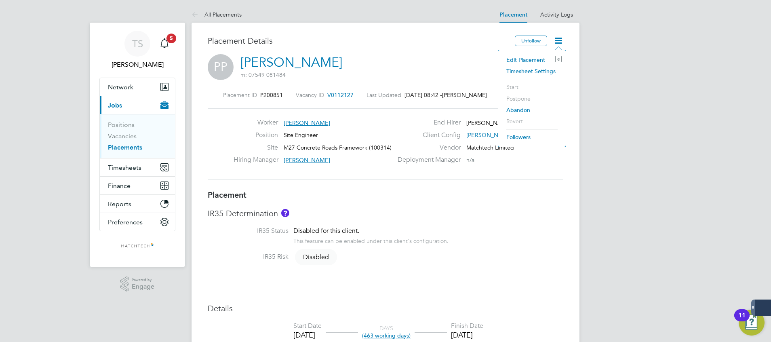
click at [267, 62] on link "[PERSON_NAME]" at bounding box center [291, 63] width 102 height 16
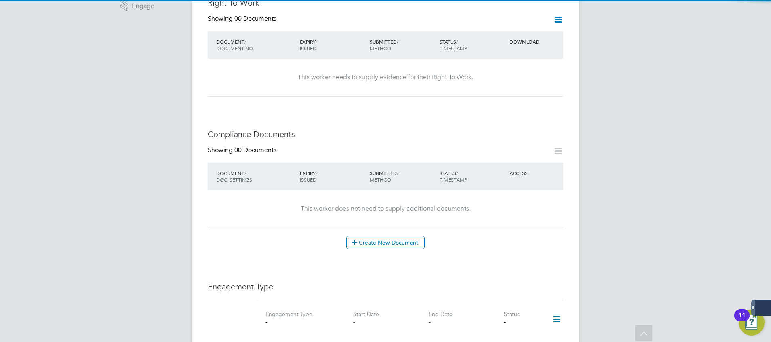
scroll to position [485, 0]
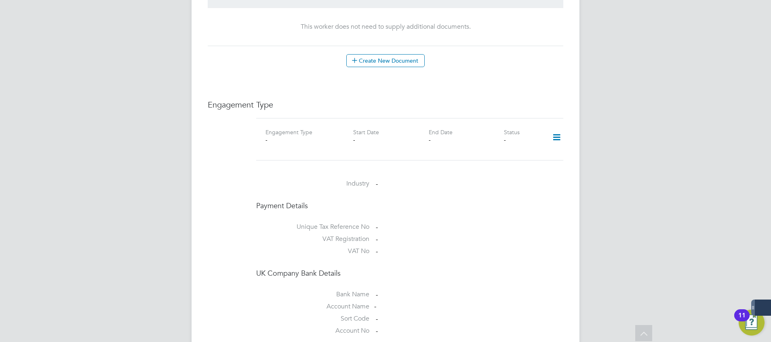
click at [557, 130] on icon at bounding box center [556, 137] width 14 height 19
click at [489, 167] on li "Add Engagement Type" at bounding box center [515, 163] width 92 height 11
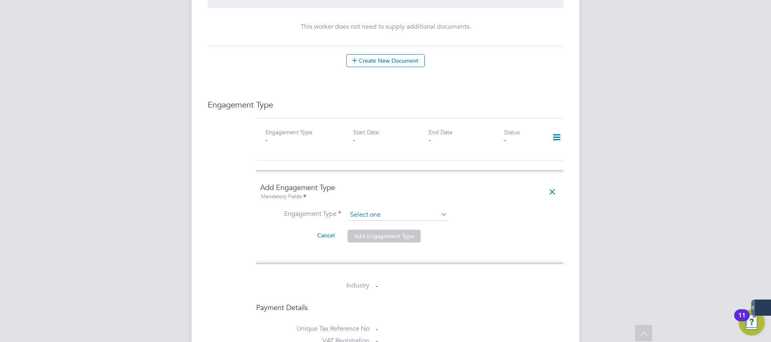
click at [370, 209] on input at bounding box center [397, 214] width 100 height 11
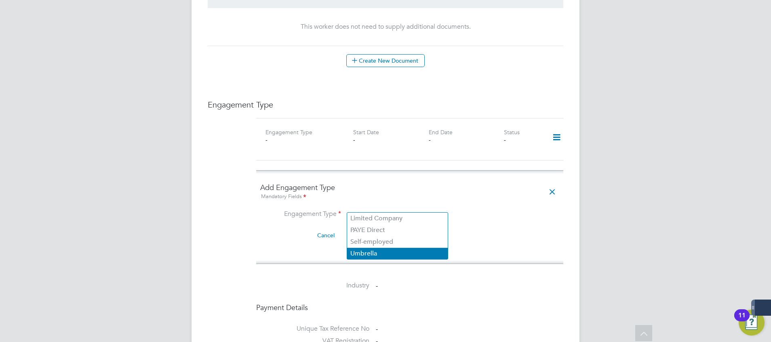
click at [375, 254] on li "Umbrella" at bounding box center [397, 254] width 101 height 12
type input "Umbrella"
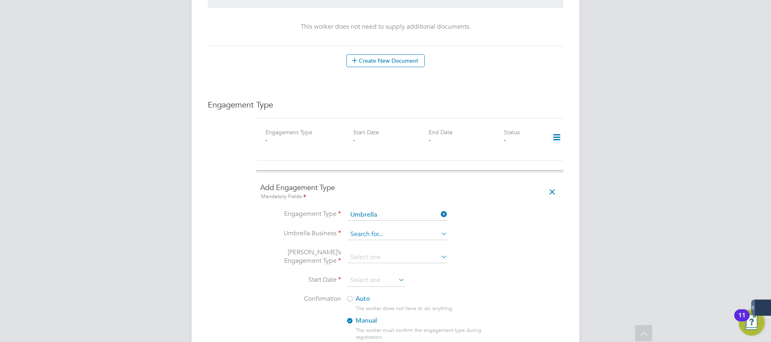
click at [380, 229] on input at bounding box center [397, 234] width 100 height 11
click at [372, 275] on div "All Workers Worker Payment History Tasks Activity Logs Worker Payment History T…" at bounding box center [386, 145] width 388 height 1246
drag, startPoint x: 377, startPoint y: 217, endPoint x: 378, endPoint y: 227, distance: 10.1
click at [378, 218] on li "Engagement Type Umbrella" at bounding box center [409, 218] width 299 height 19
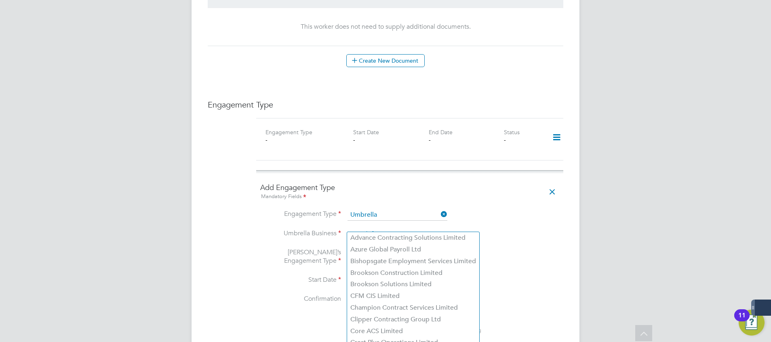
click at [378, 229] on input at bounding box center [397, 234] width 100 height 11
click at [379, 272] on li "Brookson Construction Limited" at bounding box center [413, 273] width 132 height 12
type input "Brookson Construction Limited"
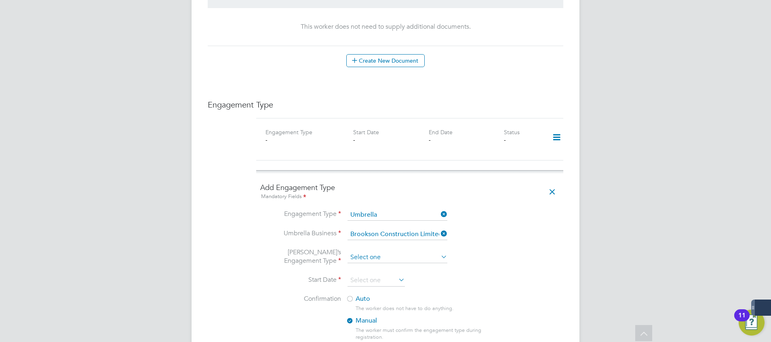
click at [370, 252] on input at bounding box center [397, 257] width 100 height 11
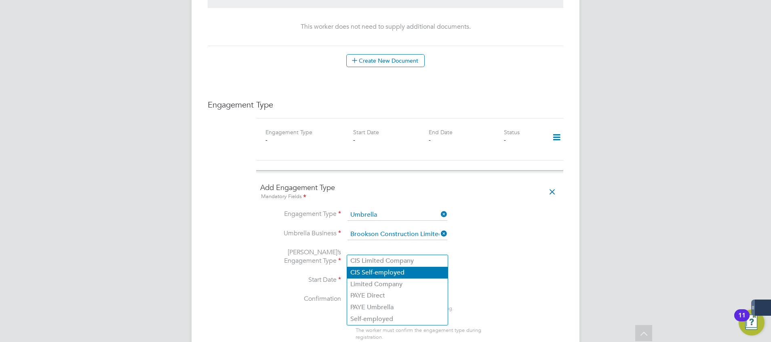
click at [369, 275] on li "CIS Self-employed" at bounding box center [397, 273] width 101 height 12
type input "CIS Self-employed"
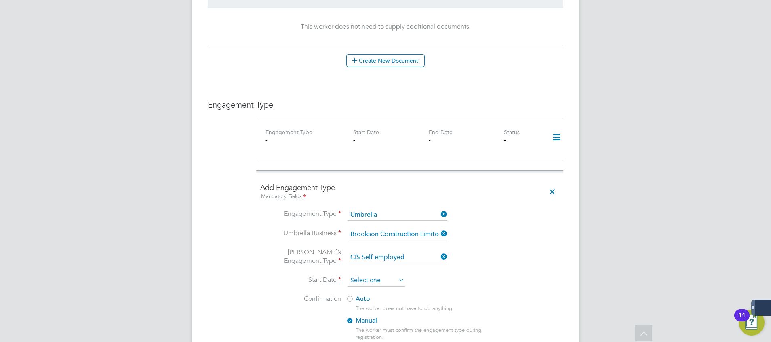
click at [368, 274] on input at bounding box center [375, 280] width 57 height 12
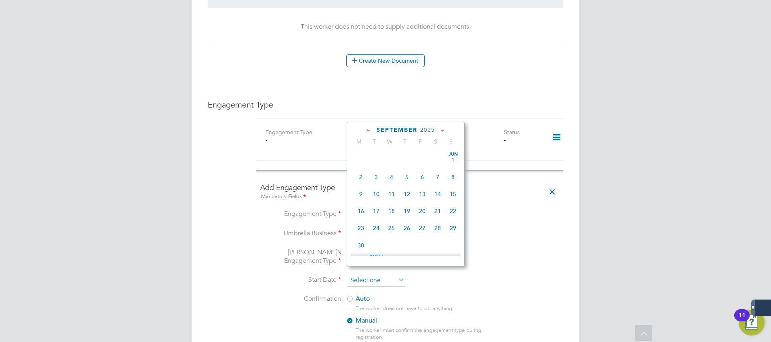
scroll to position [315, 0]
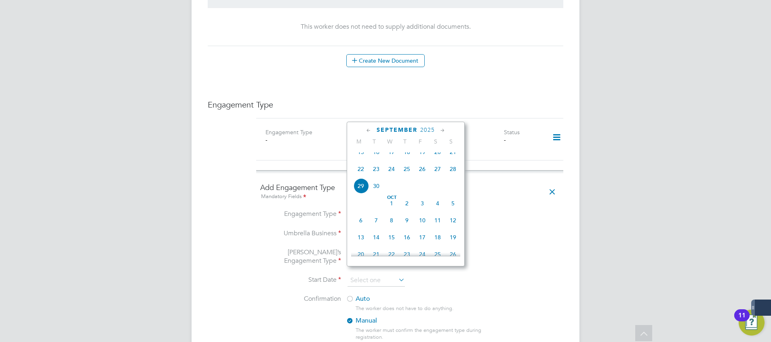
drag, startPoint x: 369, startPoint y: 131, endPoint x: 368, endPoint y: 147, distance: 17.0
click at [369, 133] on icon at bounding box center [369, 130] width 8 height 9
click at [359, 189] on span "11" at bounding box center [360, 189] width 15 height 15
type input "[DATE]"
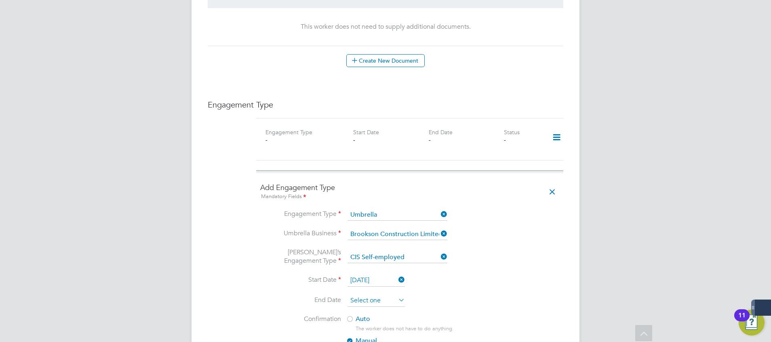
click at [380, 295] on input at bounding box center [375, 301] width 57 height 12
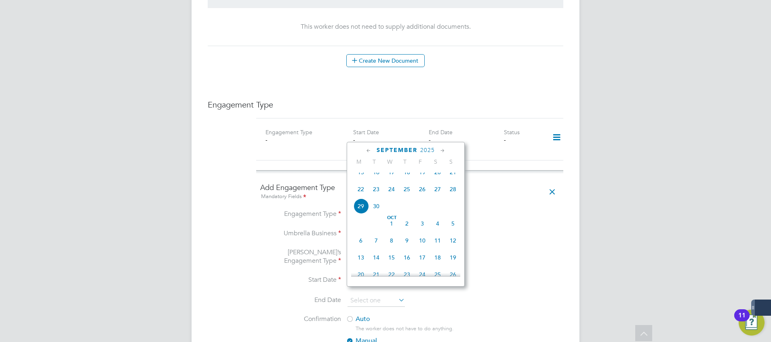
click at [444, 147] on icon at bounding box center [443, 150] width 8 height 9
click at [424, 247] on span "31" at bounding box center [422, 239] width 15 height 15
type input "[DATE]"
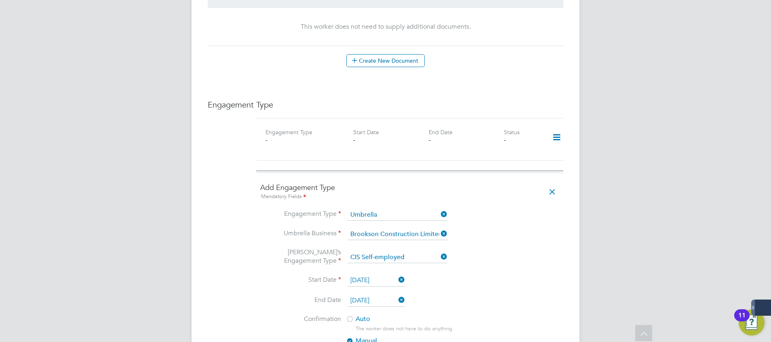
drag, startPoint x: 489, startPoint y: 252, endPoint x: 446, endPoint y: 282, distance: 52.3
click at [487, 254] on li "[PERSON_NAME]’s Engagement Type CIS Self-employed" at bounding box center [409, 261] width 299 height 27
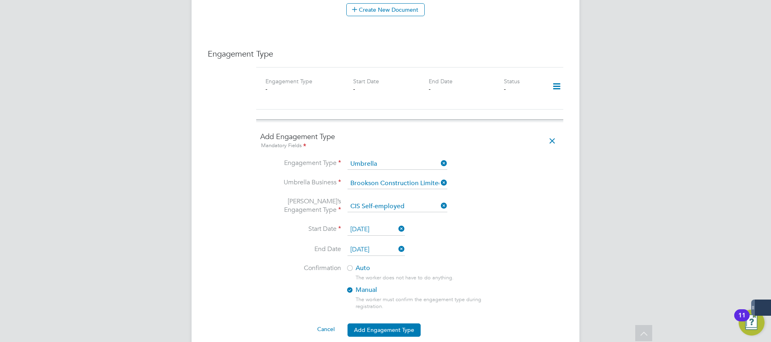
scroll to position [606, 0]
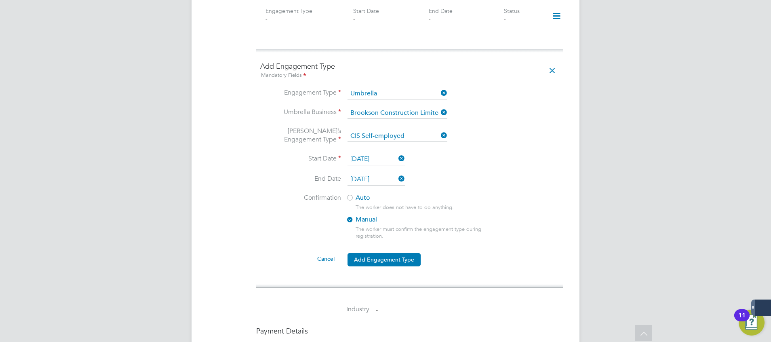
click at [354, 194] on div at bounding box center [350, 198] width 8 height 8
click at [381, 253] on button "Add Engagement Type" at bounding box center [383, 259] width 73 height 13
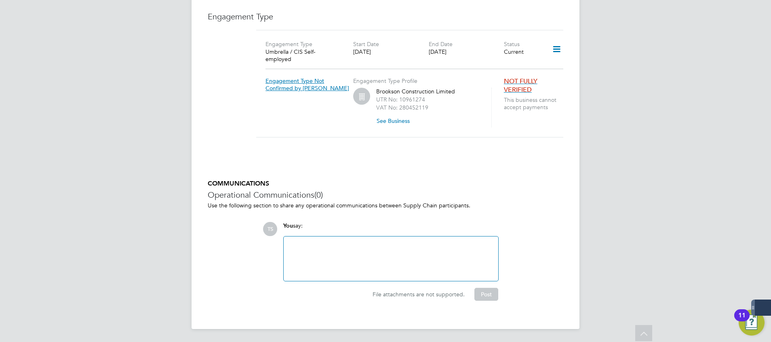
scroll to position [560, 0]
